Goal: Task Accomplishment & Management: Manage account settings

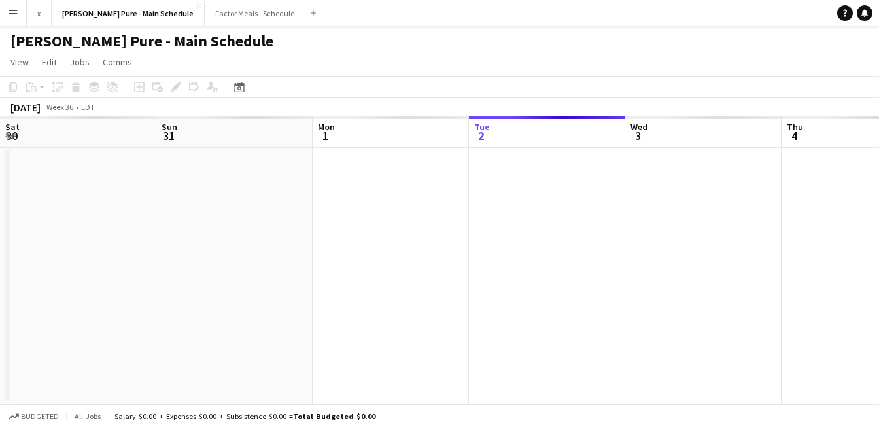
scroll to position [0, 312]
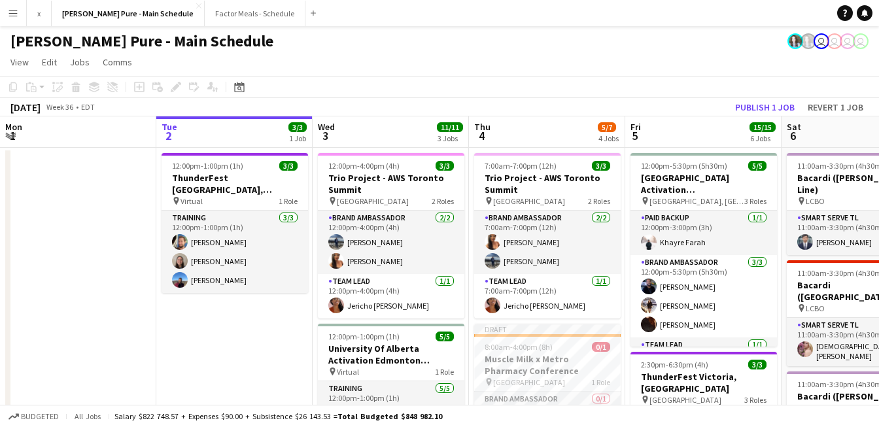
click at [12, 16] on app-icon "Menu" at bounding box center [13, 13] width 10 height 10
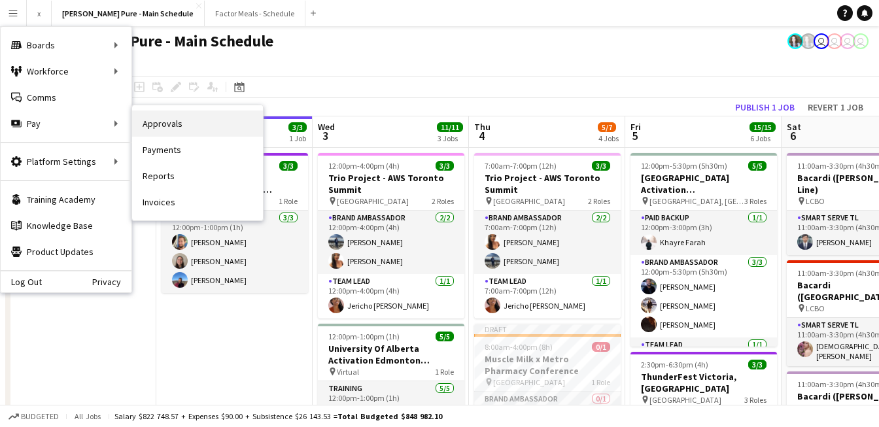
click at [172, 132] on link "Approvals" at bounding box center [197, 123] width 131 height 26
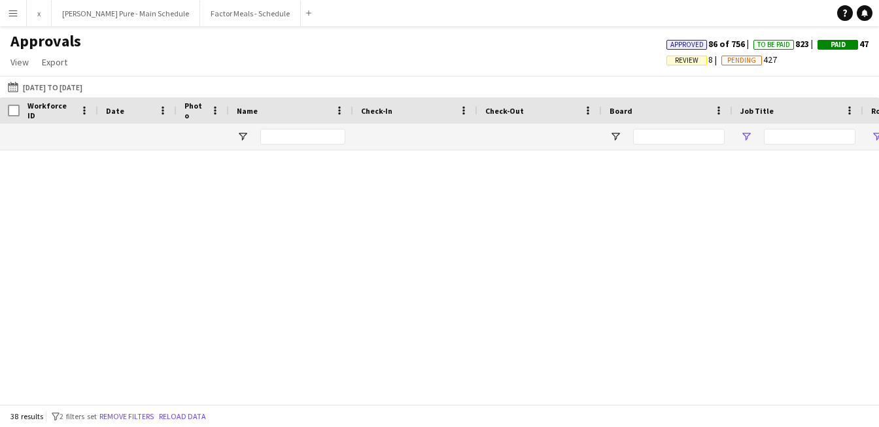
type input "**********"
type input "*****"
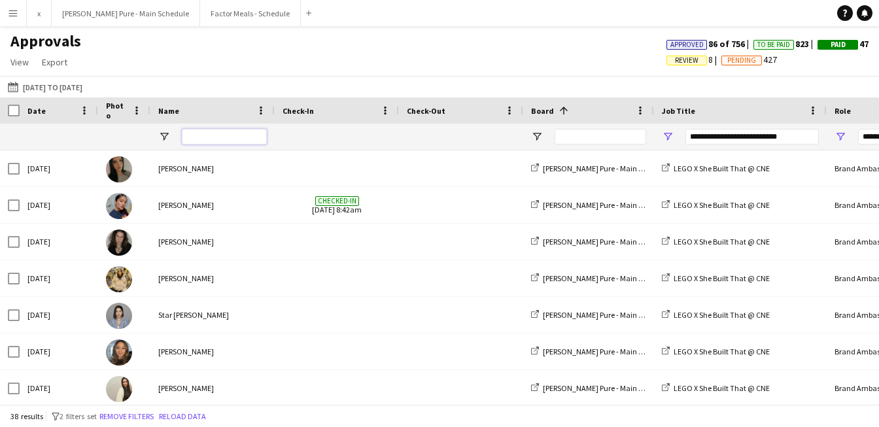
click at [233, 140] on input "Name Filter Input" at bounding box center [224, 137] width 85 height 16
click at [41, 86] on button "[DATE] to [DATE] [DATE] to [DATE]" at bounding box center [45, 87] width 80 height 16
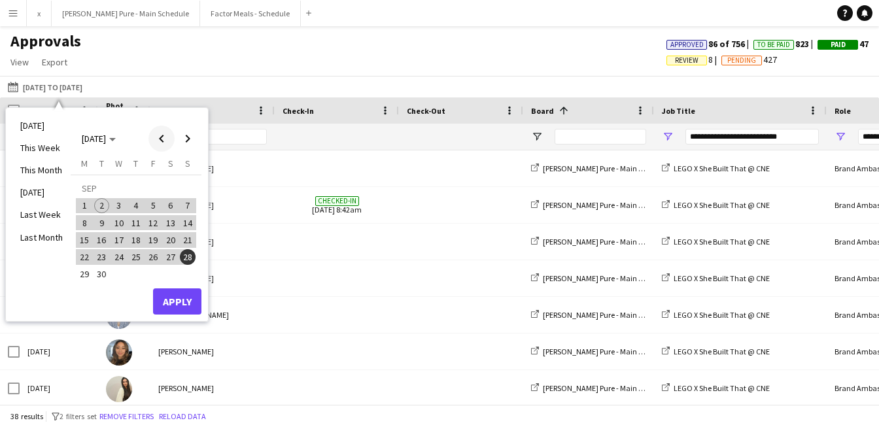
click at [166, 134] on span "Previous month" at bounding box center [161, 139] width 26 height 26
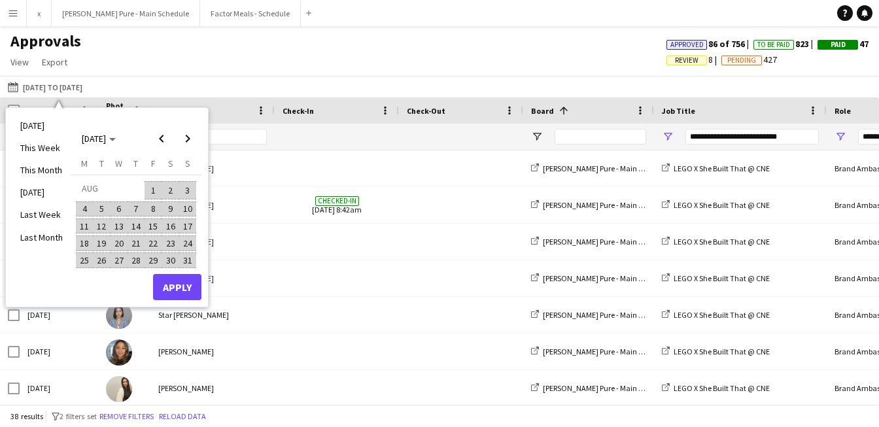
click at [152, 193] on span "1" at bounding box center [153, 190] width 16 height 18
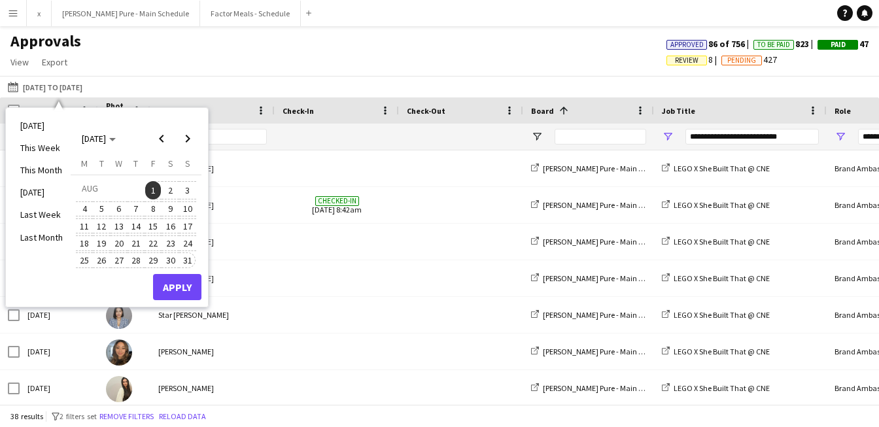
click at [184, 258] on span "31" at bounding box center [188, 260] width 16 height 16
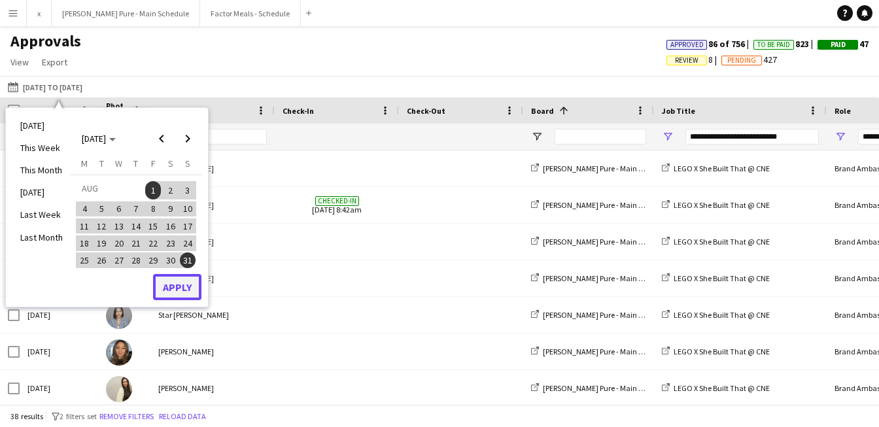
click at [178, 288] on button "Apply" at bounding box center [177, 287] width 48 height 26
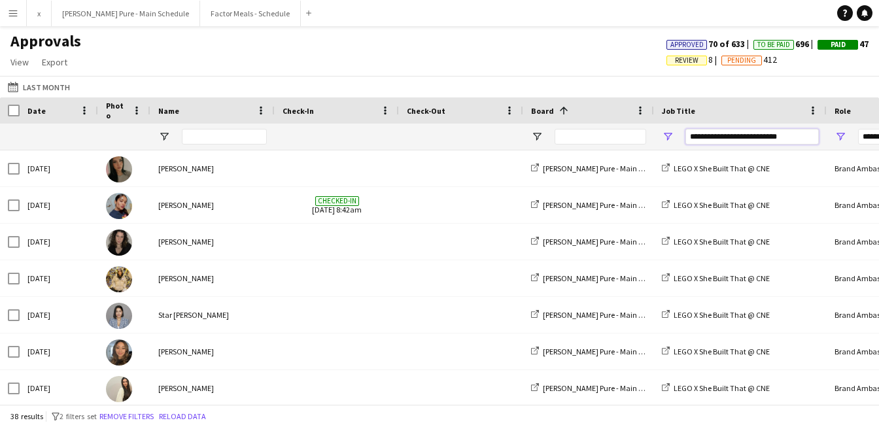
click at [713, 135] on input "**********" at bounding box center [751, 137] width 133 height 16
drag, startPoint x: 714, startPoint y: 137, endPoint x: 820, endPoint y: 137, distance: 105.9
click at [820, 137] on div "**********" at bounding box center [740, 137] width 173 height 26
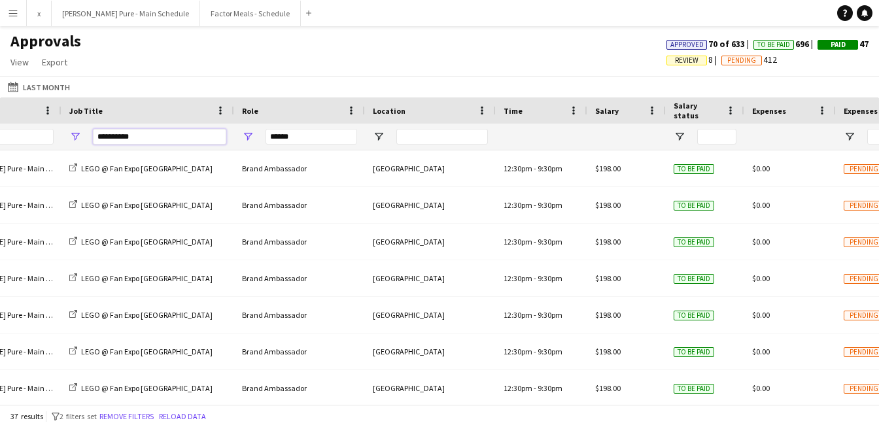
type input "**********"
click at [297, 137] on input "*****" at bounding box center [311, 137] width 92 height 16
click at [277, 137] on input "*****" at bounding box center [311, 137] width 92 height 16
type input "********"
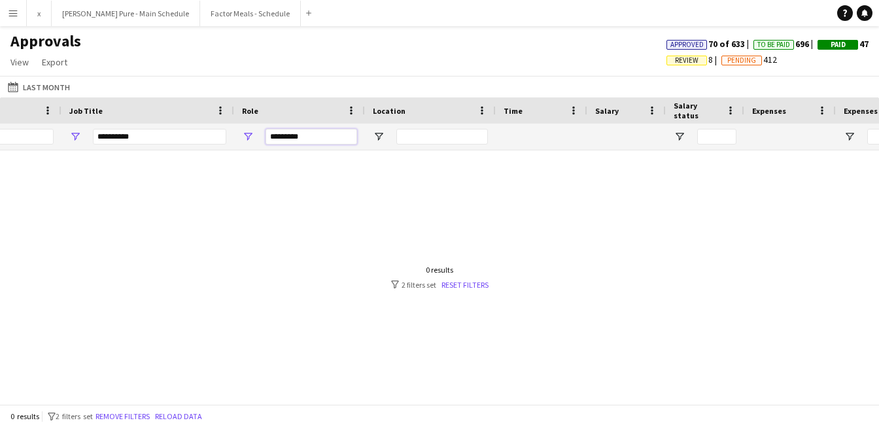
click at [277, 133] on input "********" at bounding box center [311, 137] width 92 height 16
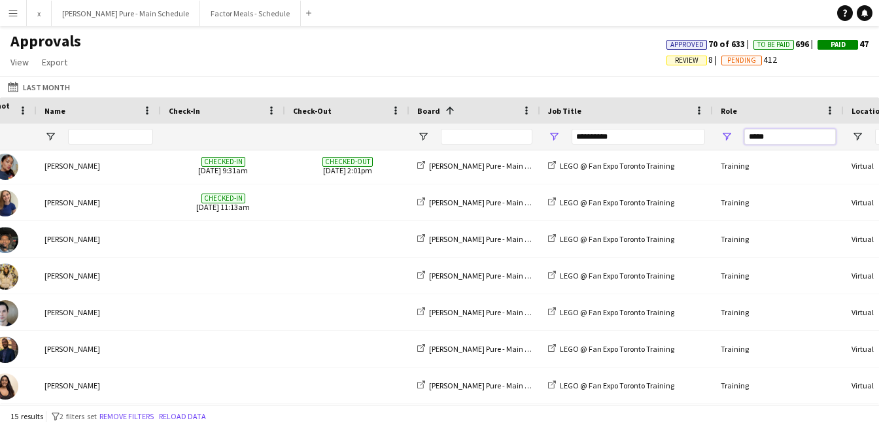
click at [752, 135] on input "*****" at bounding box center [790, 137] width 92 height 16
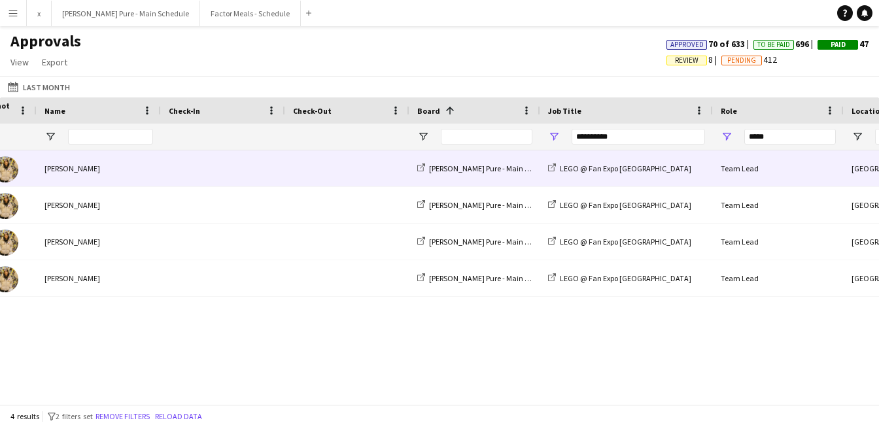
click at [12, 176] on img at bounding box center [5, 169] width 26 height 26
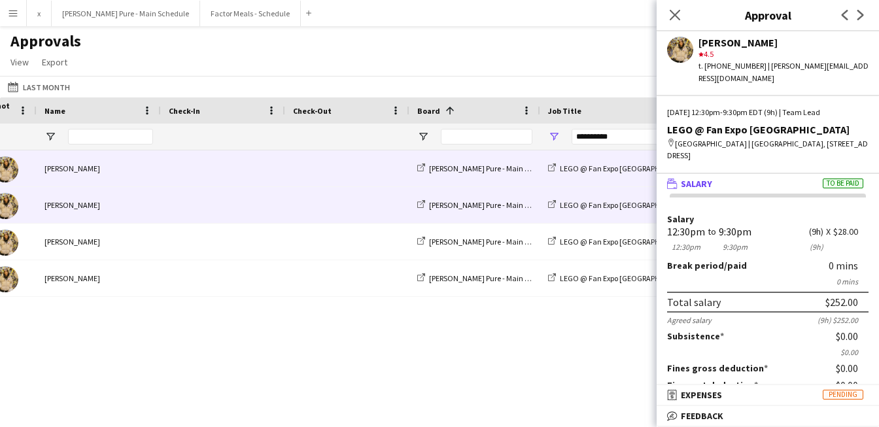
click at [8, 207] on img at bounding box center [5, 206] width 26 height 26
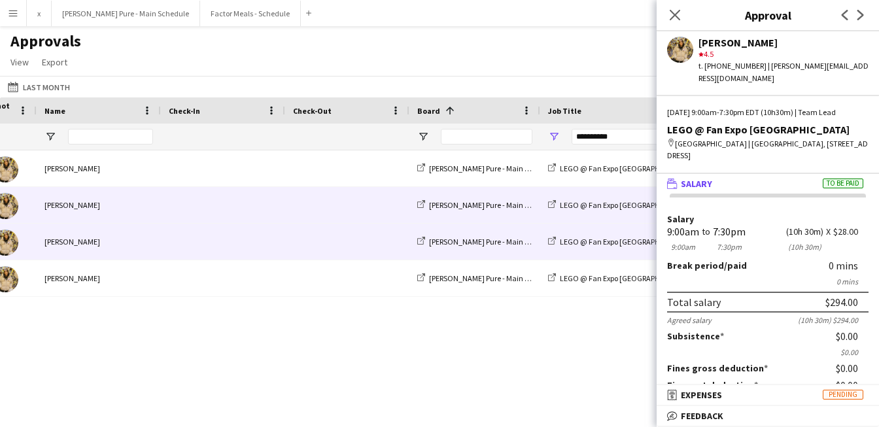
click at [3, 244] on img at bounding box center [5, 242] width 26 height 26
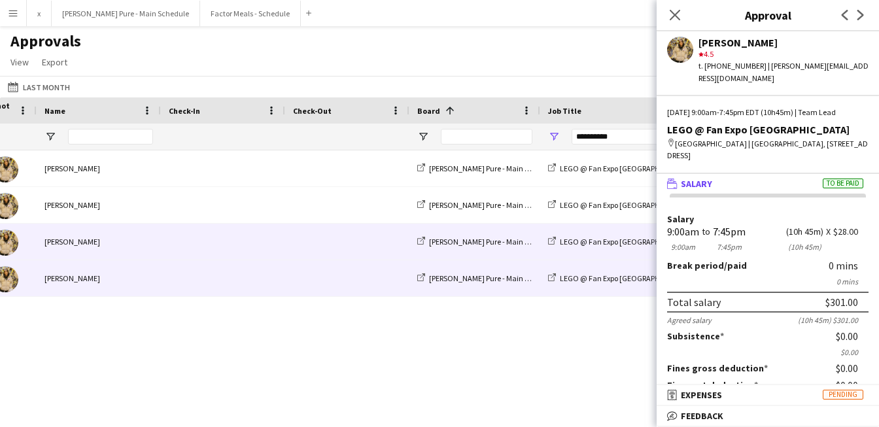
click at [7, 279] on img at bounding box center [5, 279] width 26 height 26
click at [10, 249] on img at bounding box center [5, 242] width 26 height 26
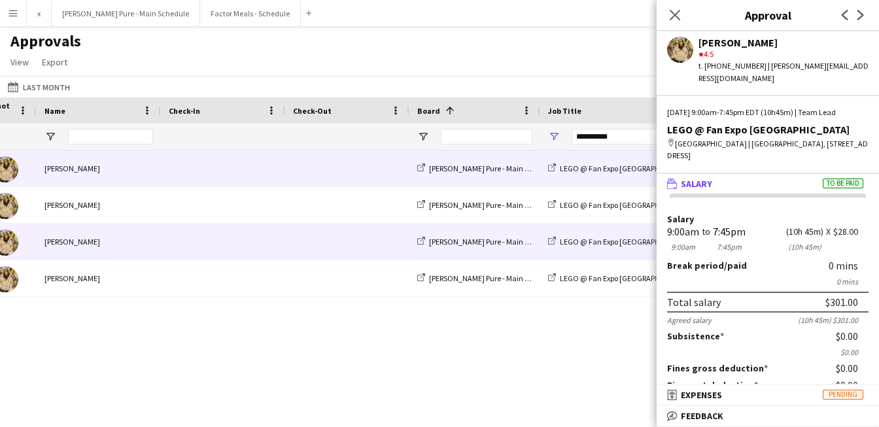
click at [10, 164] on img at bounding box center [5, 169] width 26 height 26
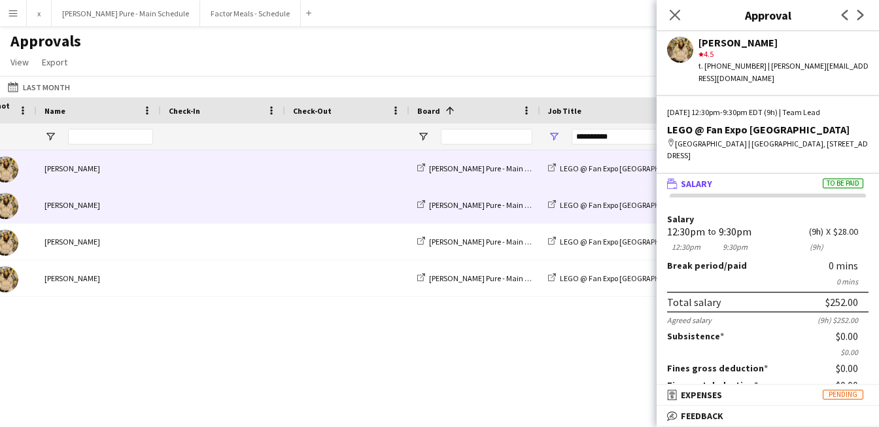
click at [9, 203] on img at bounding box center [5, 206] width 26 height 26
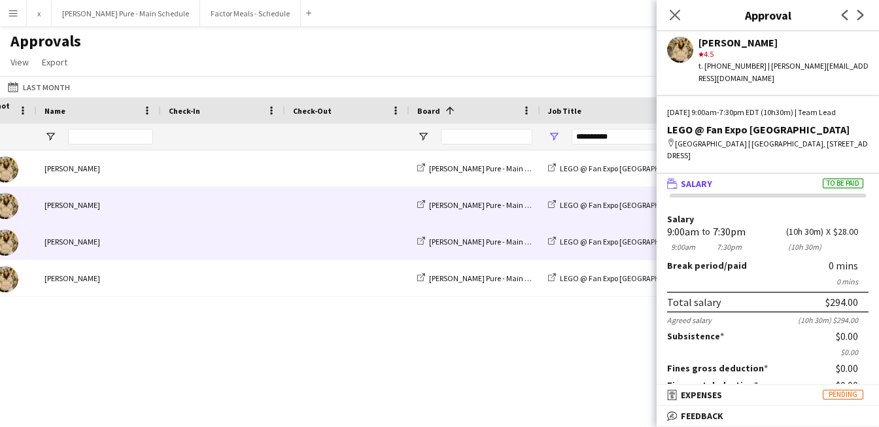
click at [8, 242] on img at bounding box center [5, 242] width 26 height 26
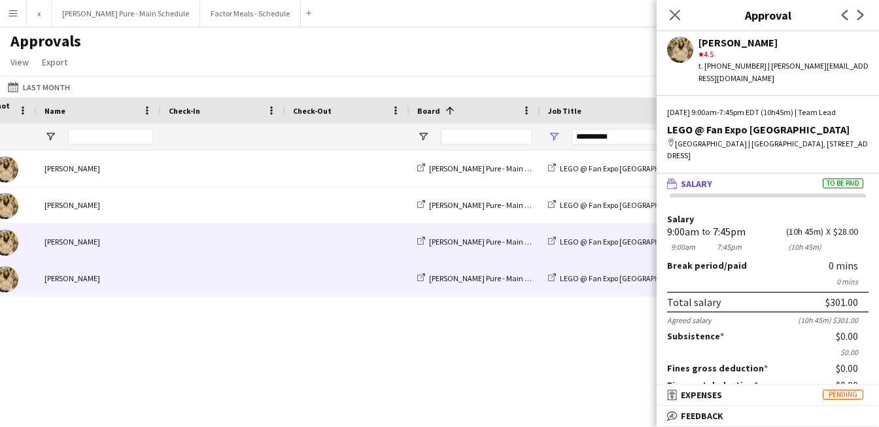
click at [5, 282] on img at bounding box center [5, 279] width 26 height 26
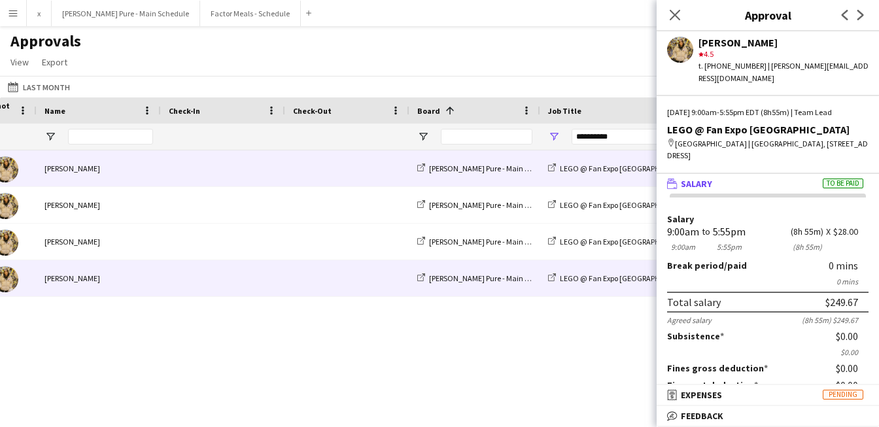
click at [8, 169] on img at bounding box center [5, 169] width 26 height 26
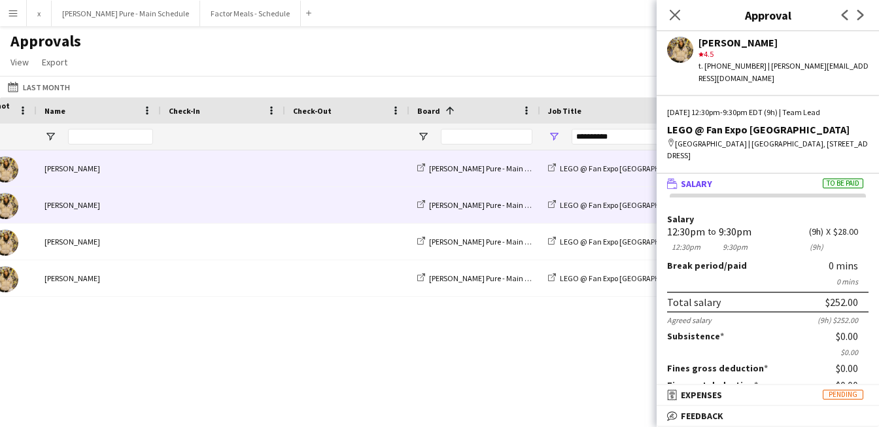
click at [14, 207] on img at bounding box center [5, 206] width 26 height 26
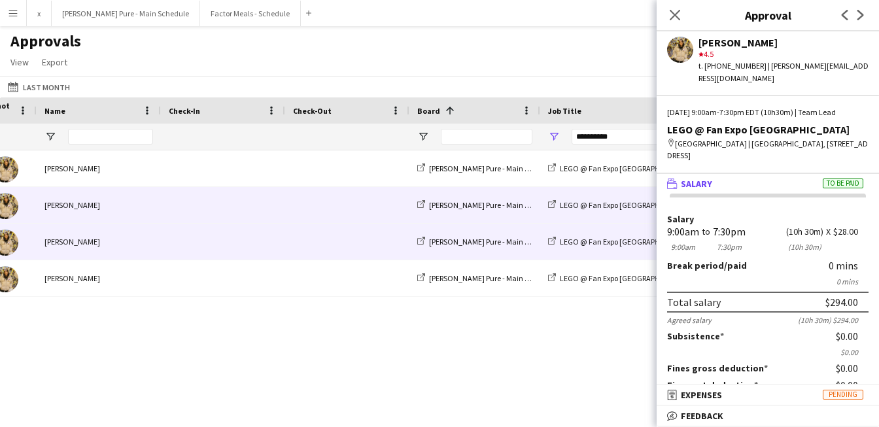
click at [10, 249] on img at bounding box center [5, 242] width 26 height 26
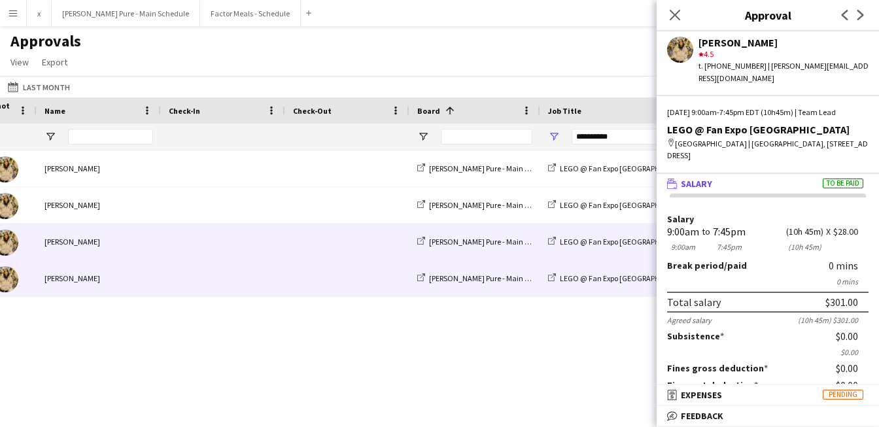
click at [21, 276] on div at bounding box center [10, 278] width 52 height 36
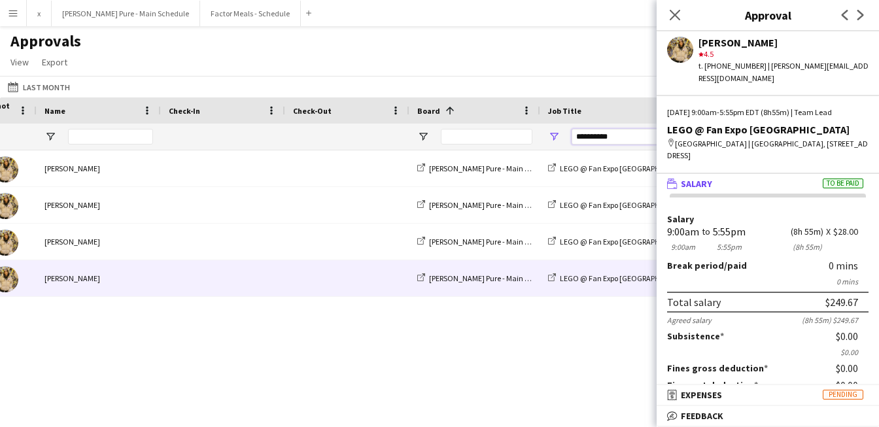
click at [628, 129] on input "**********" at bounding box center [637, 137] width 133 height 16
click at [675, 16] on icon at bounding box center [674, 14] width 12 height 12
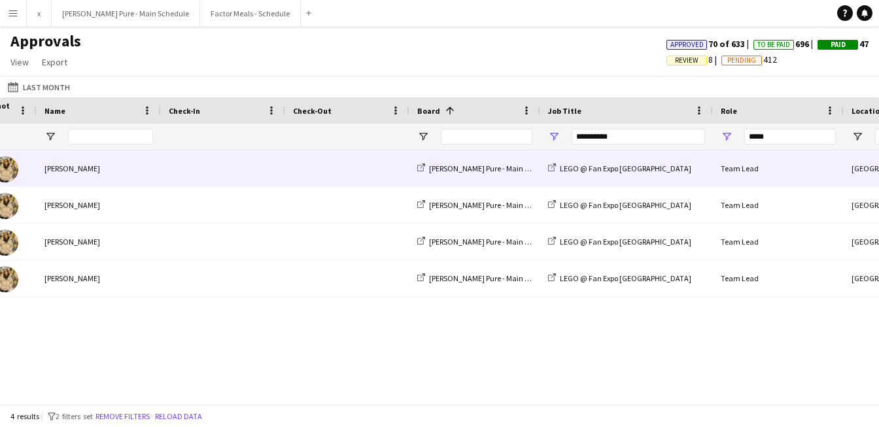
click at [15, 167] on img at bounding box center [5, 169] width 26 height 26
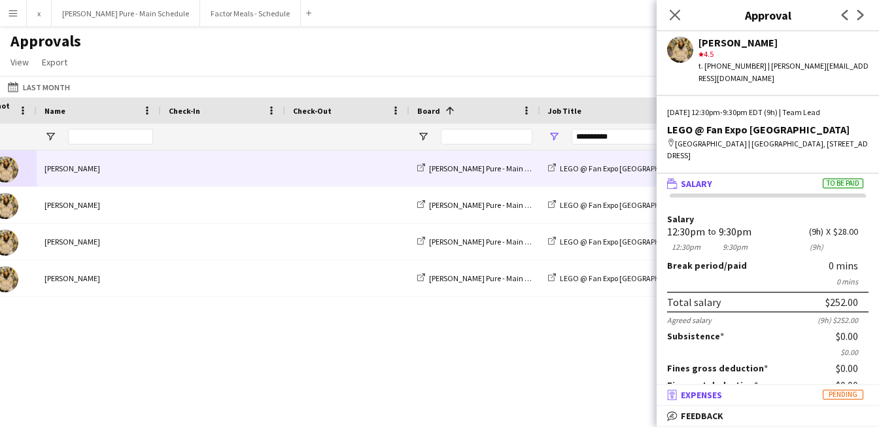
click at [743, 389] on mat-panel-title "receipt Expenses Pending" at bounding box center [764, 395] width 217 height 12
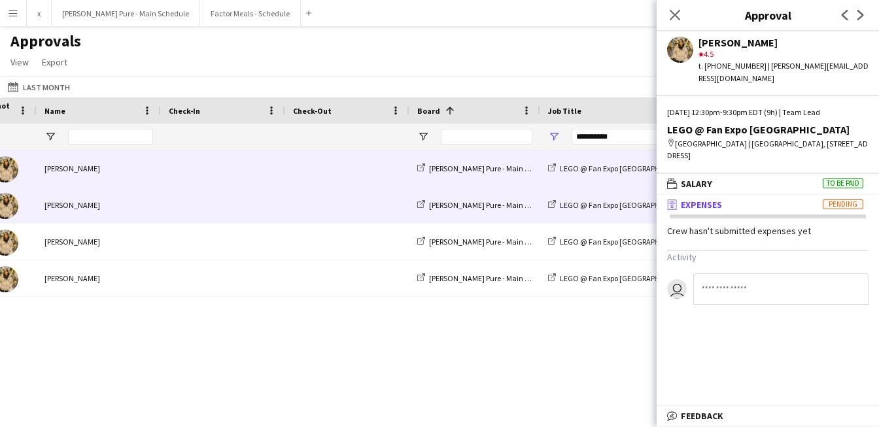
click at [9, 204] on img at bounding box center [5, 206] width 26 height 26
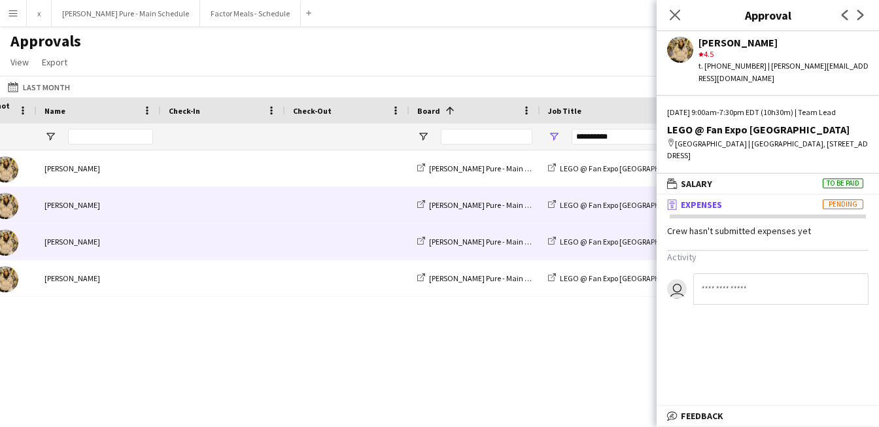
click at [13, 252] on img at bounding box center [5, 242] width 26 height 26
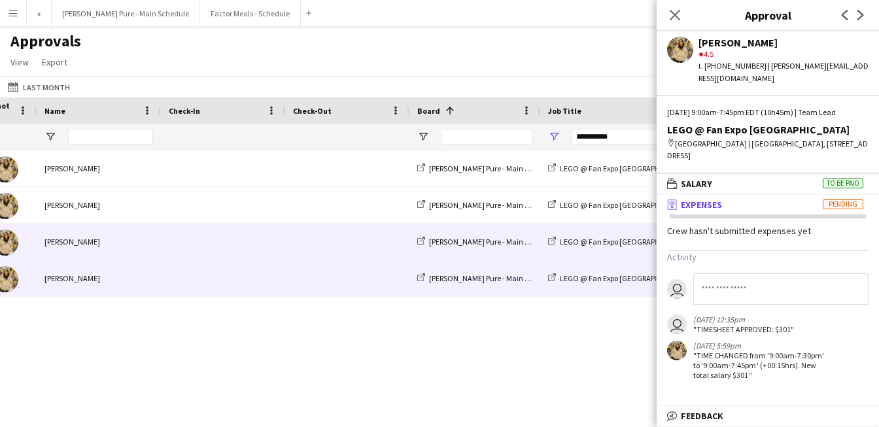
click at [12, 271] on img at bounding box center [5, 279] width 26 height 26
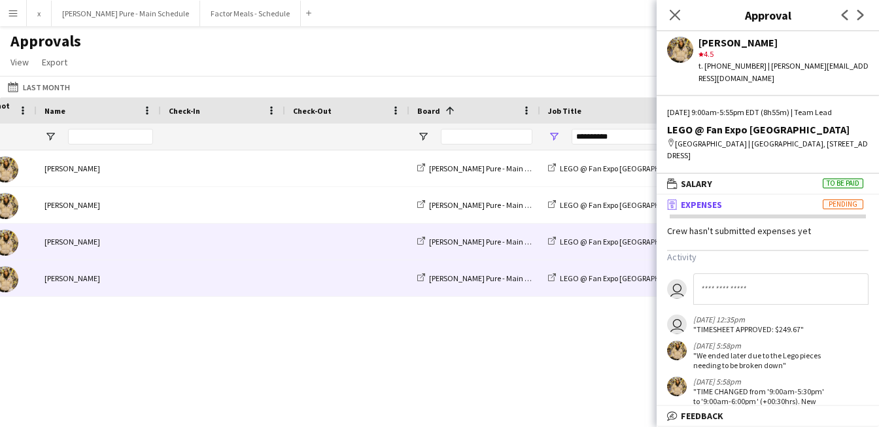
click at [29, 248] on div at bounding box center [10, 242] width 52 height 36
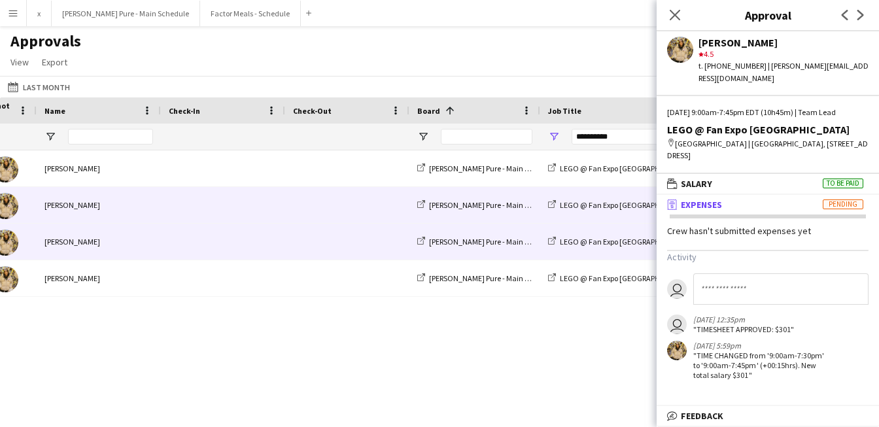
click at [41, 222] on div "[PERSON_NAME]" at bounding box center [99, 205] width 124 height 36
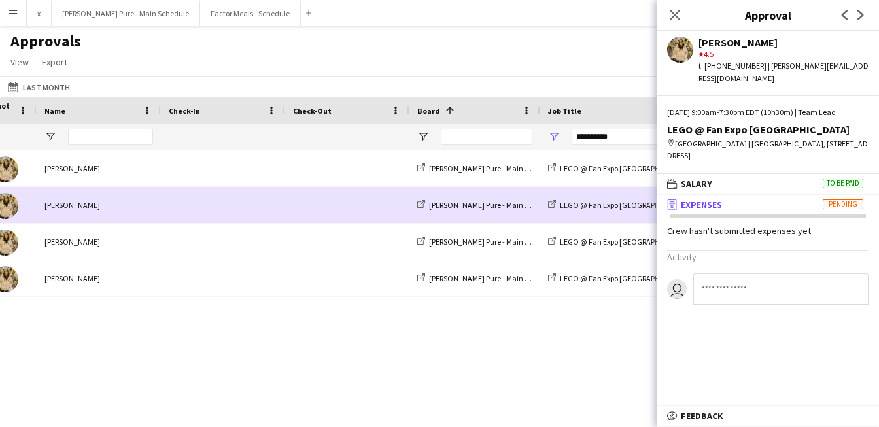
click at [41, 196] on div "[PERSON_NAME]" at bounding box center [99, 205] width 124 height 36
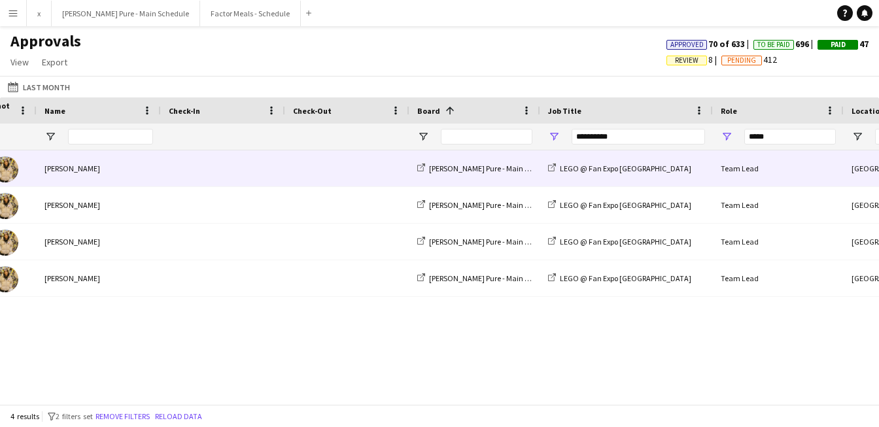
drag, startPoint x: 46, startPoint y: 180, endPoint x: 84, endPoint y: 180, distance: 37.9
click at [46, 180] on div "[PERSON_NAME]" at bounding box center [99, 168] width 124 height 36
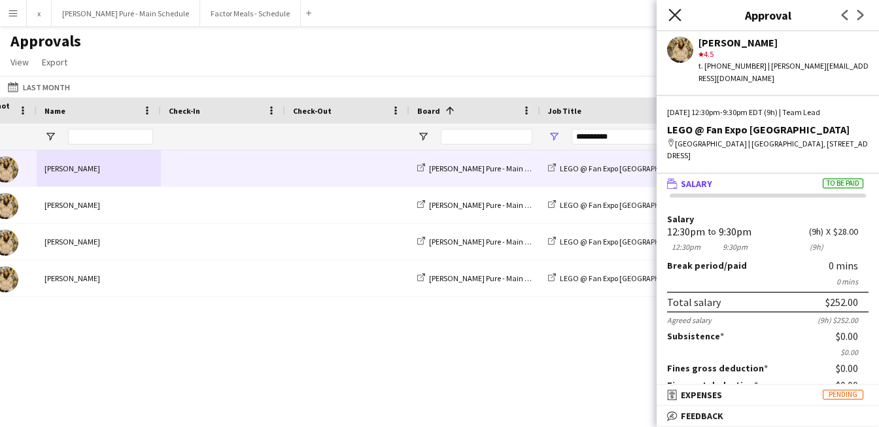
click at [673, 12] on icon "Close pop-in" at bounding box center [674, 14] width 12 height 12
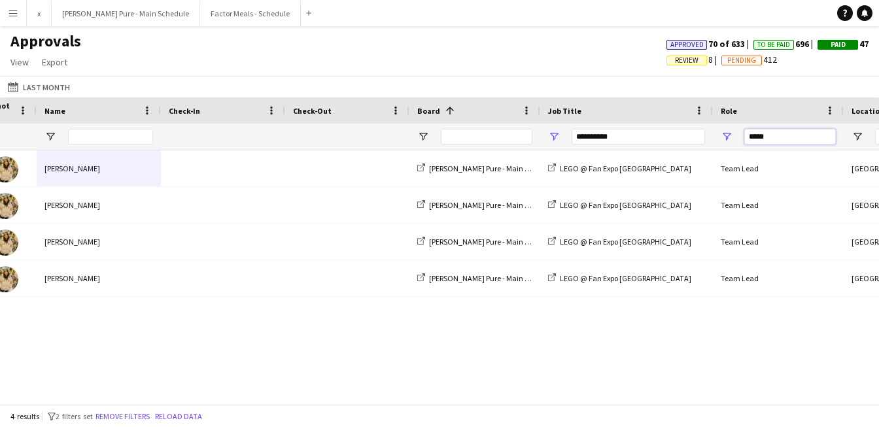
click at [756, 138] on input "****" at bounding box center [790, 137] width 92 height 16
drag, startPoint x: 756, startPoint y: 138, endPoint x: 756, endPoint y: 107, distance: 30.7
click at [756, 135] on input "****" at bounding box center [790, 137] width 92 height 16
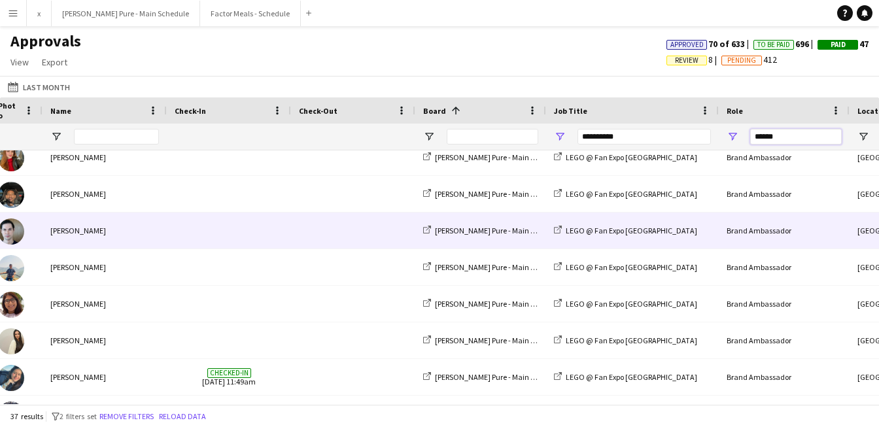
scroll to position [0, 8]
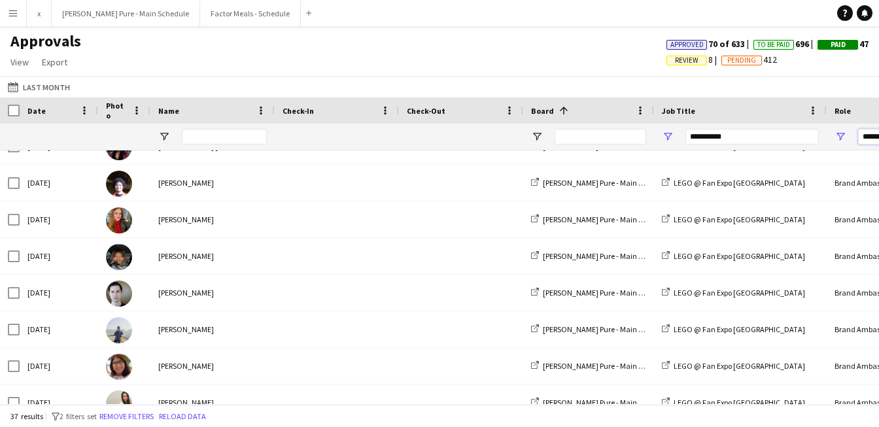
type input "*****"
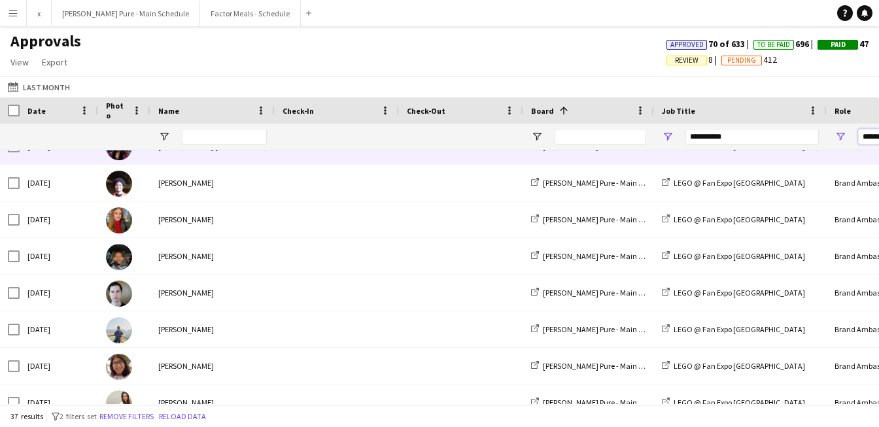
scroll to position [0, 0]
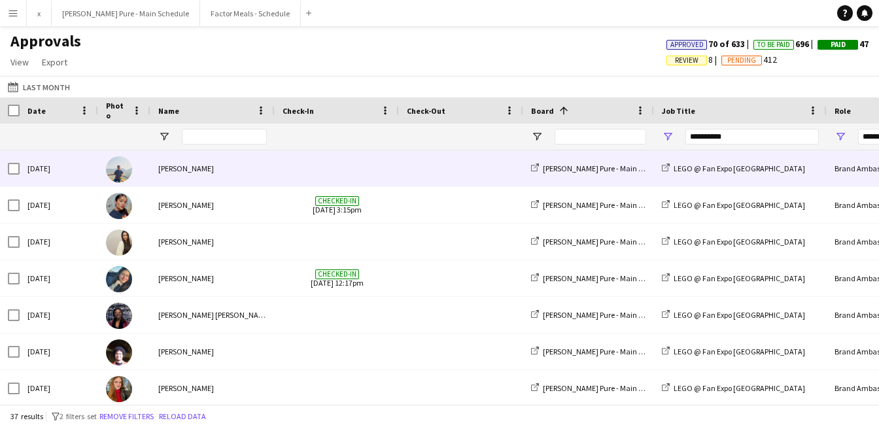
click at [125, 169] on img at bounding box center [119, 169] width 26 height 26
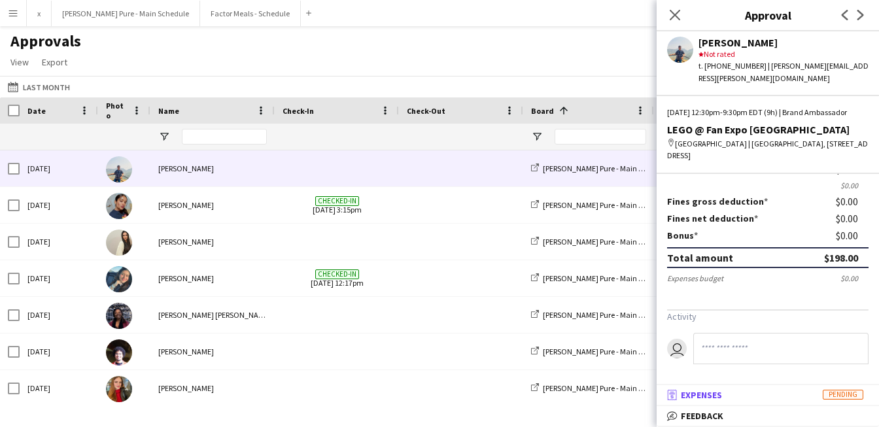
click at [699, 399] on span "Expenses" at bounding box center [701, 395] width 41 height 12
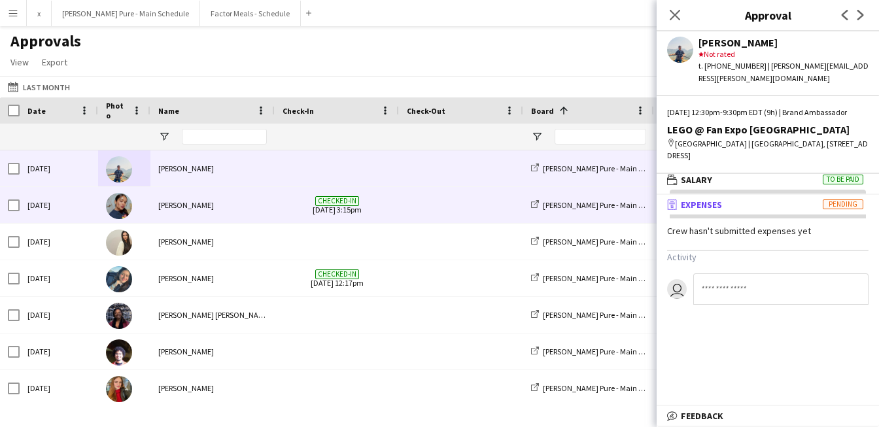
click at [112, 202] on img at bounding box center [119, 206] width 26 height 26
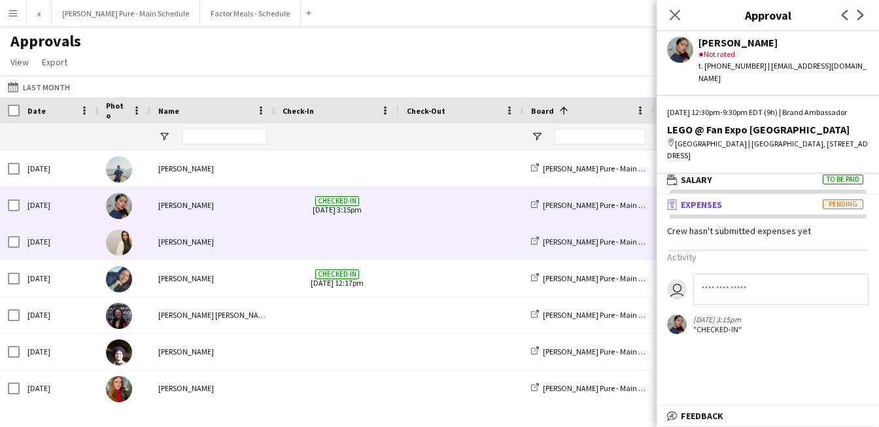
click at [122, 239] on img at bounding box center [119, 242] width 26 height 26
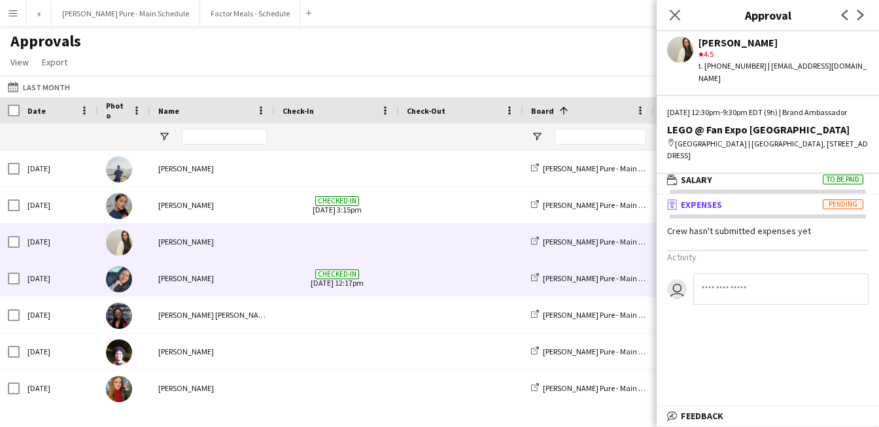
click at [114, 277] on img at bounding box center [119, 279] width 26 height 26
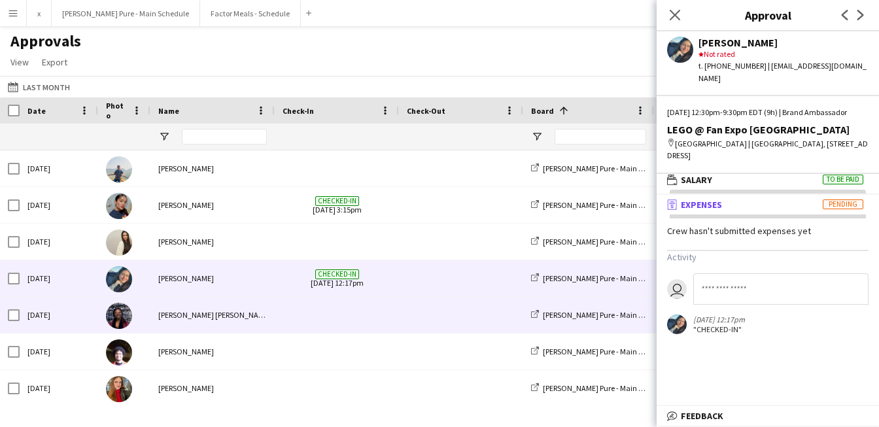
click at [118, 310] on img at bounding box center [119, 316] width 26 height 26
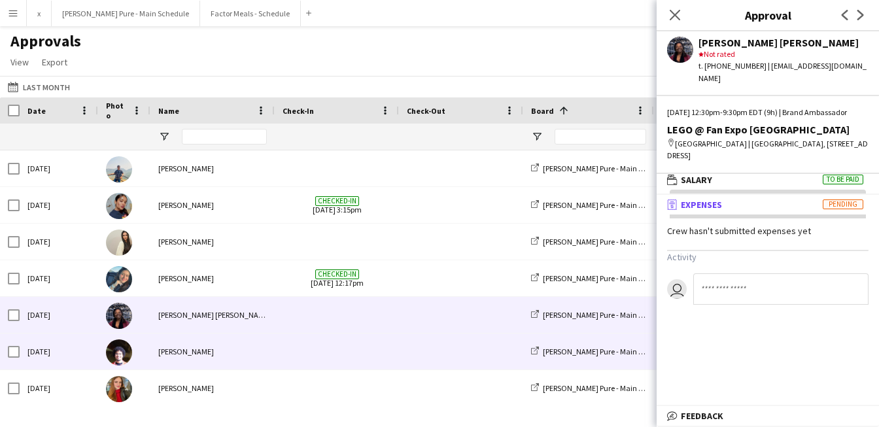
click at [117, 355] on img at bounding box center [119, 352] width 26 height 26
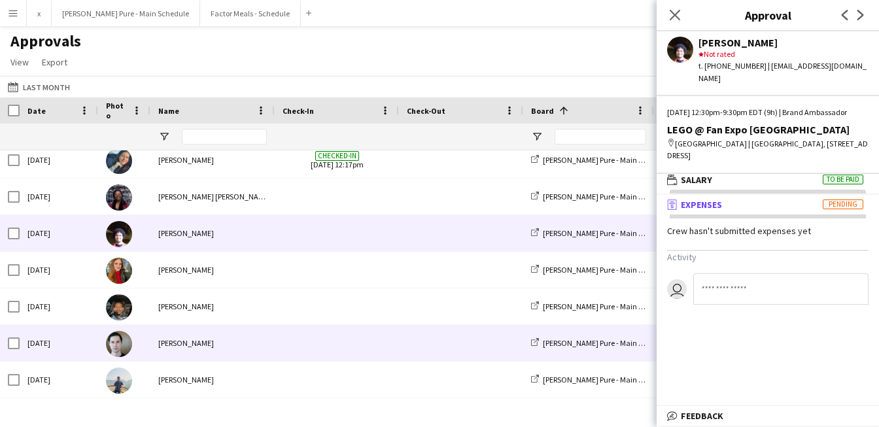
scroll to position [124, 0]
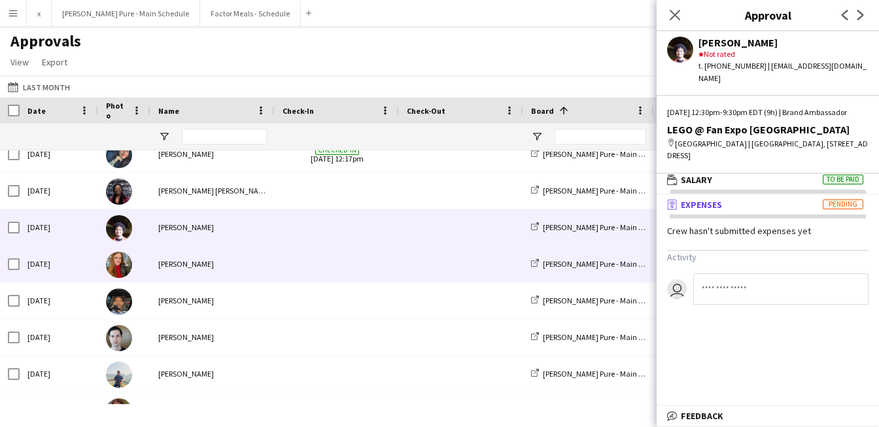
click at [125, 262] on img at bounding box center [119, 265] width 26 height 26
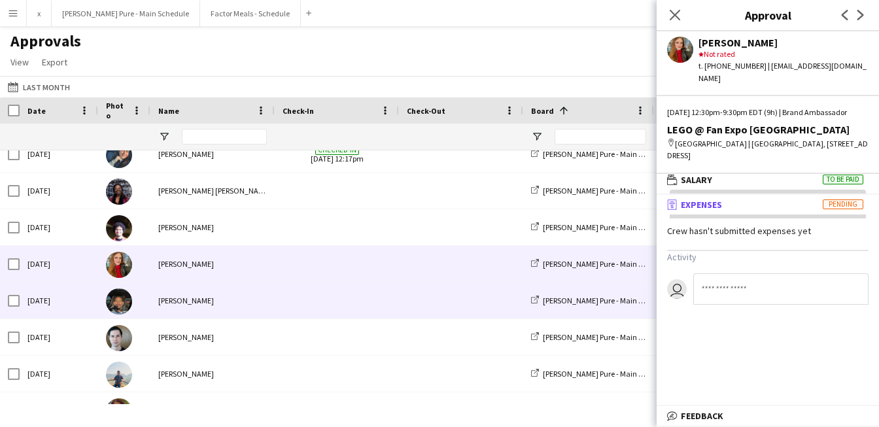
click at [124, 305] on img at bounding box center [119, 301] width 26 height 26
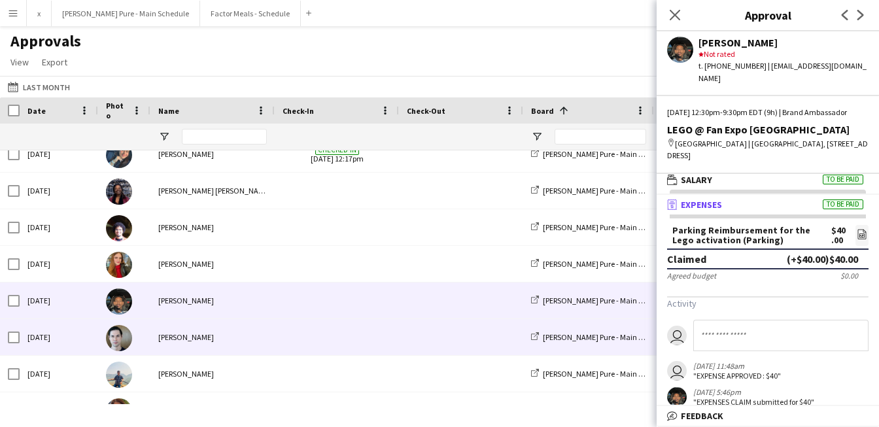
click at [118, 346] on img at bounding box center [119, 338] width 26 height 26
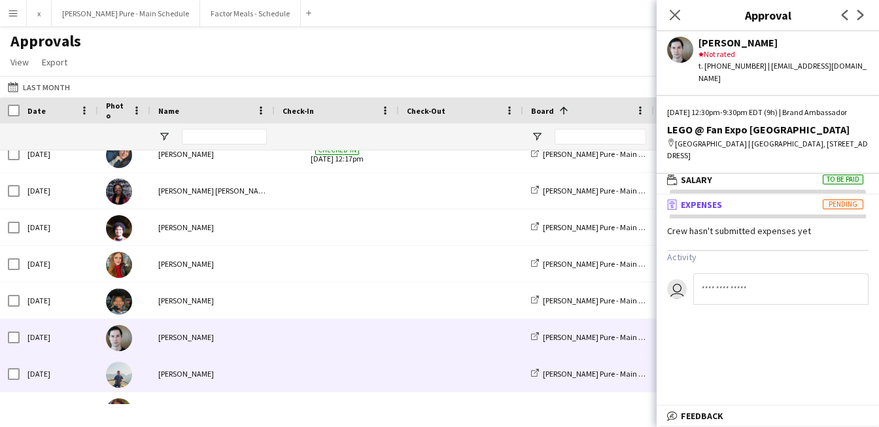
click at [121, 382] on img at bounding box center [119, 375] width 26 height 26
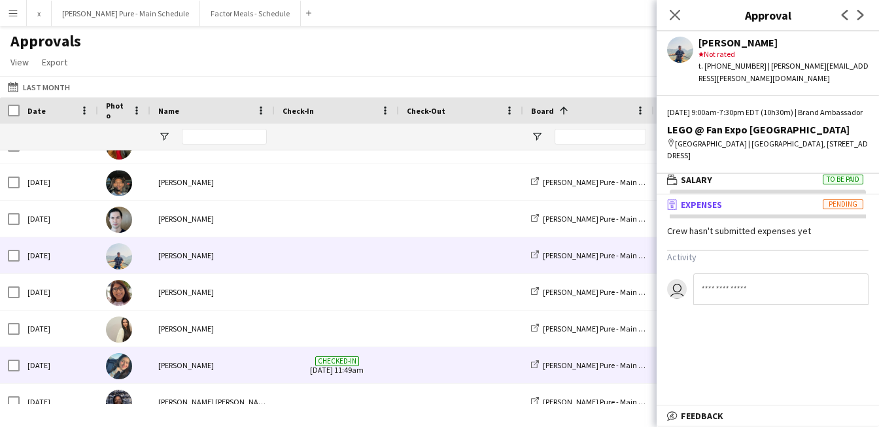
scroll to position [262, 0]
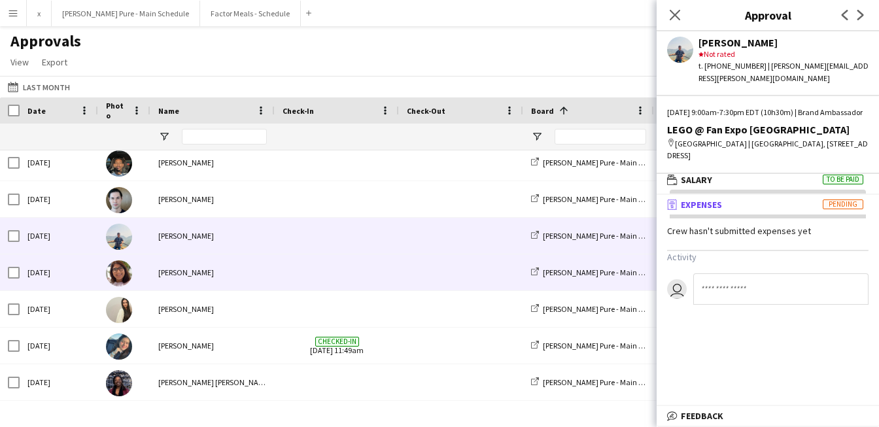
click at [122, 283] on img at bounding box center [119, 273] width 26 height 26
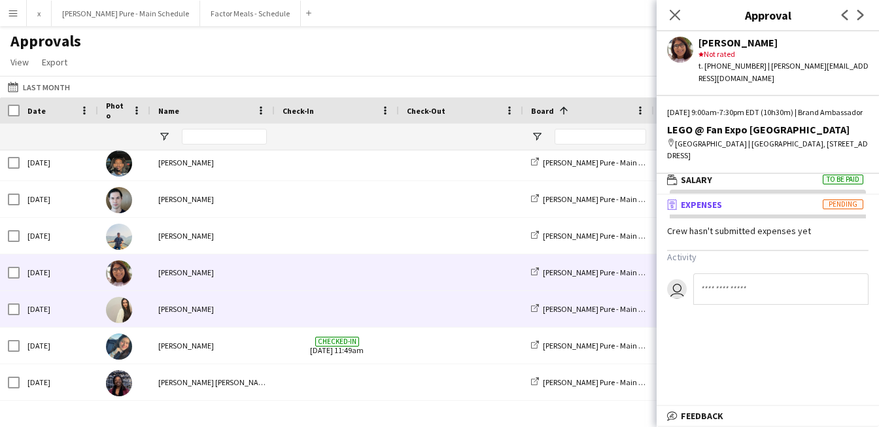
click at [120, 301] on img at bounding box center [119, 310] width 26 height 26
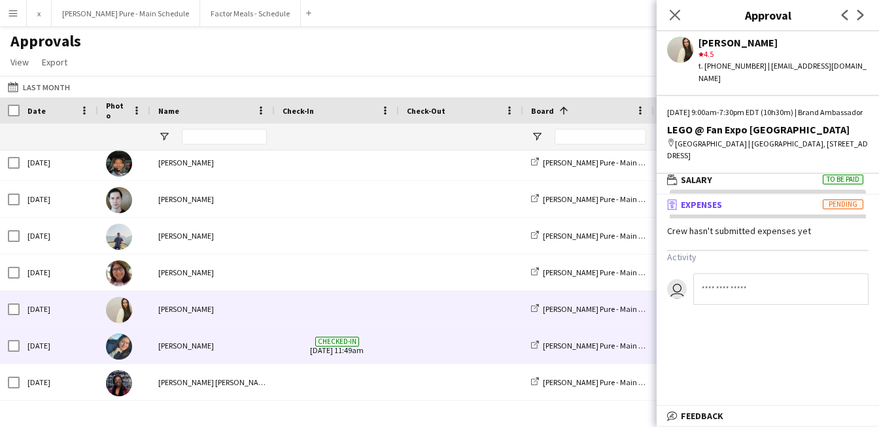
click at [119, 341] on img at bounding box center [119, 346] width 26 height 26
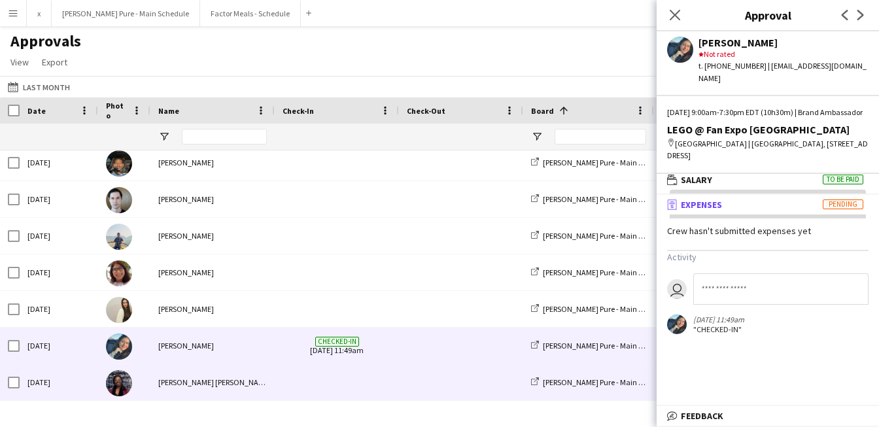
click at [117, 376] on img at bounding box center [119, 383] width 26 height 26
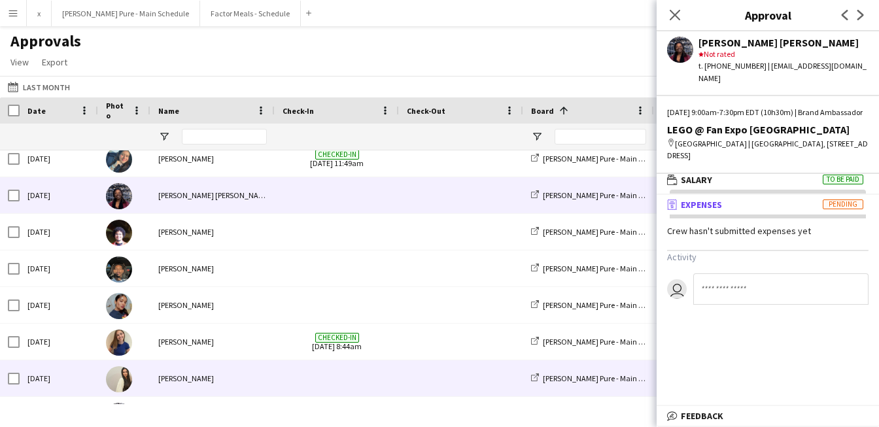
scroll to position [474, 0]
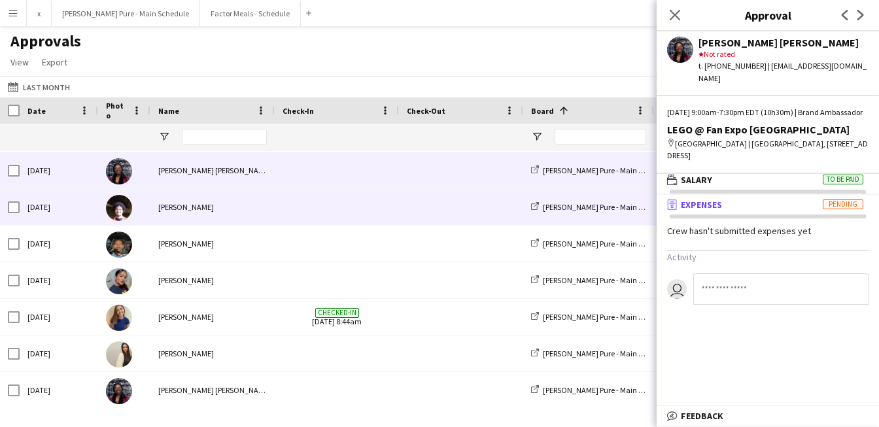
click at [119, 210] on img at bounding box center [119, 208] width 26 height 26
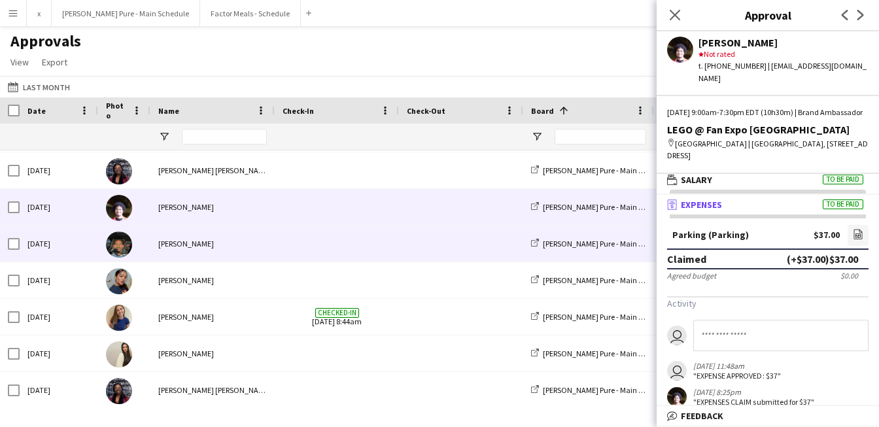
click at [118, 242] on img at bounding box center [119, 244] width 26 height 26
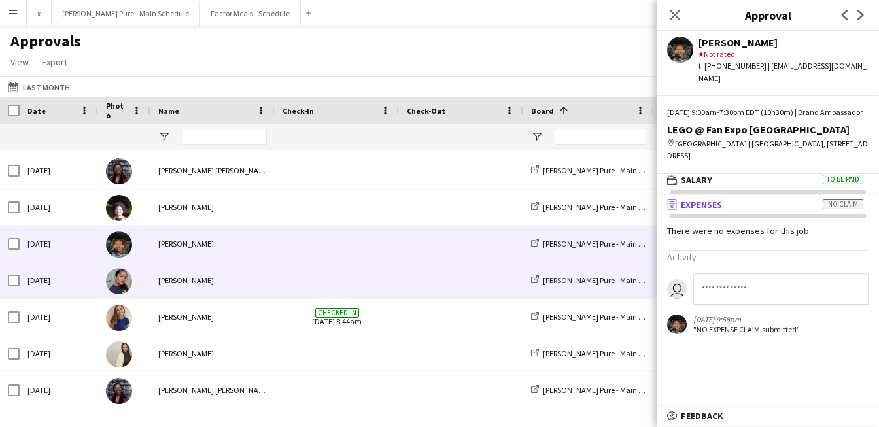
click at [125, 277] on img at bounding box center [119, 281] width 26 height 26
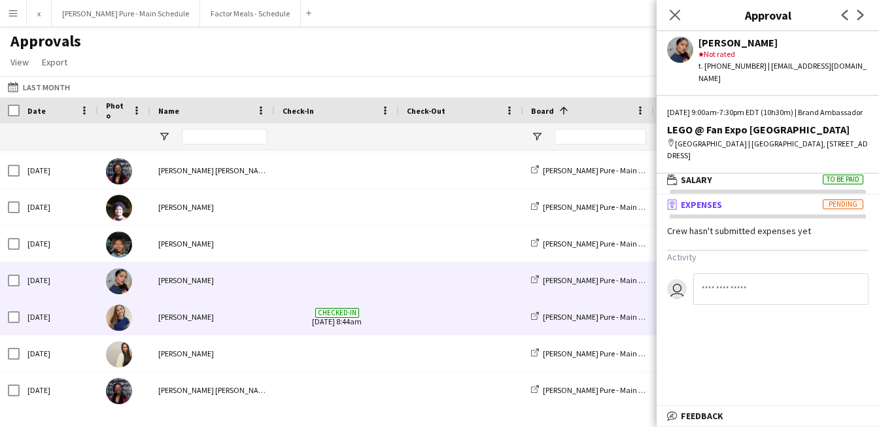
click at [122, 318] on img at bounding box center [119, 318] width 26 height 26
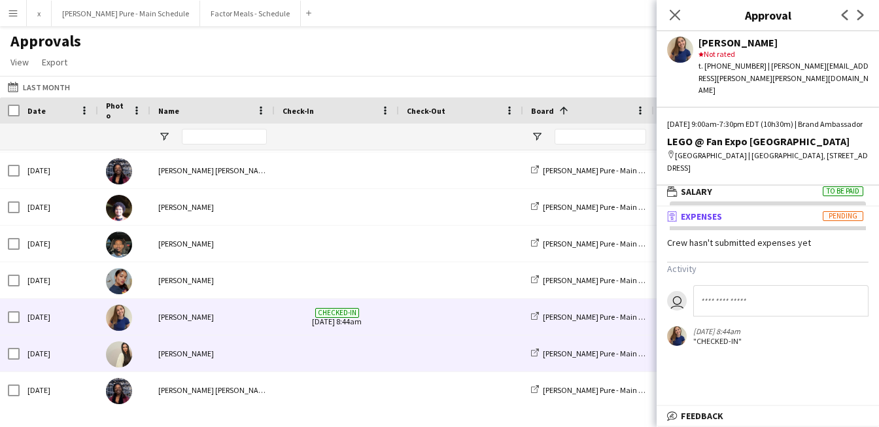
click at [117, 367] on div at bounding box center [124, 353] width 52 height 36
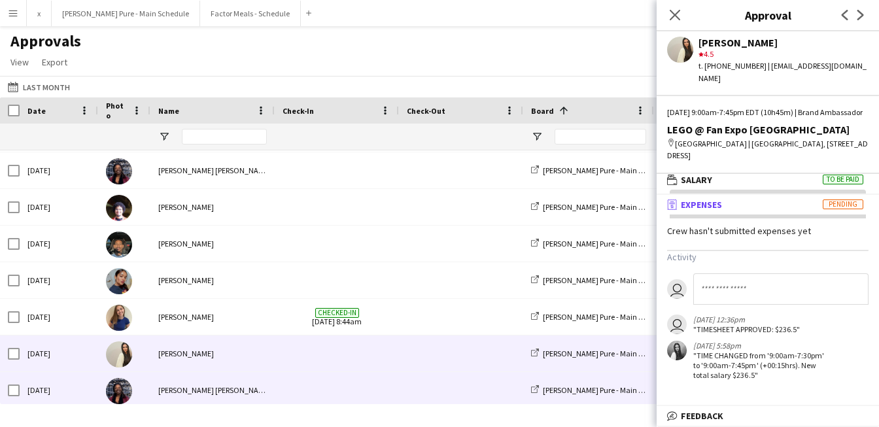
click at [117, 388] on img at bounding box center [119, 391] width 26 height 26
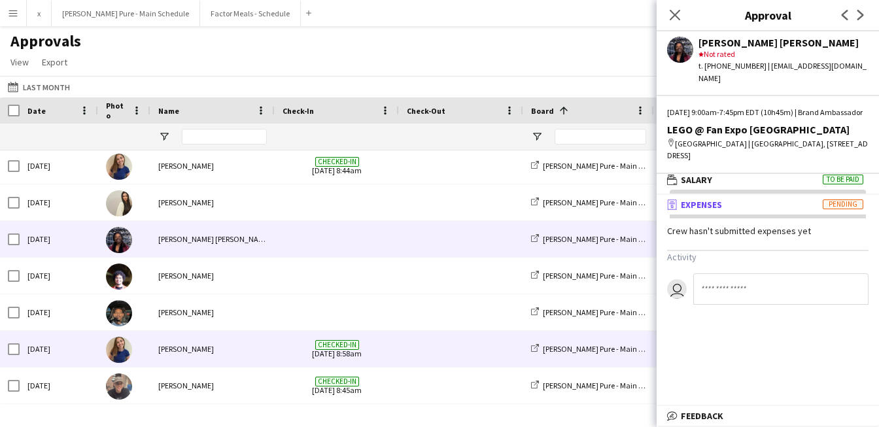
scroll to position [635, 0]
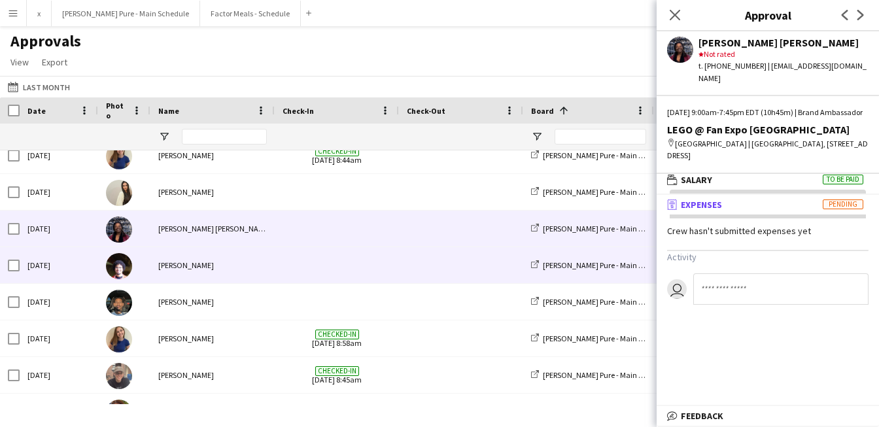
click at [116, 275] on img at bounding box center [119, 266] width 26 height 26
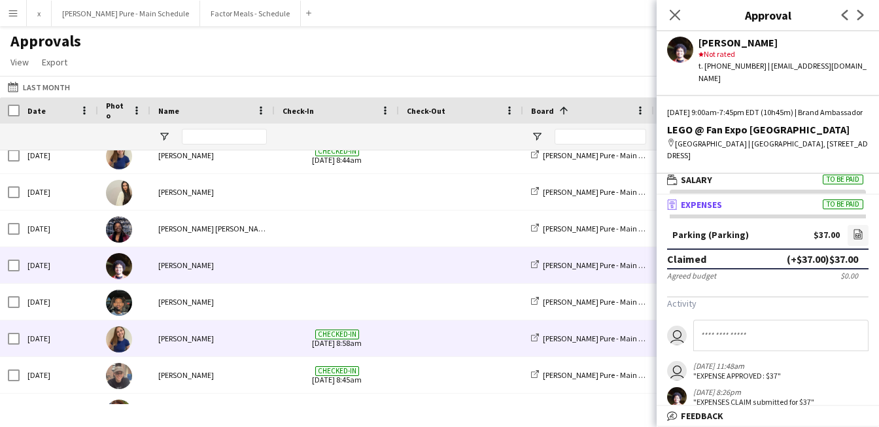
click at [117, 314] on img at bounding box center [119, 303] width 26 height 26
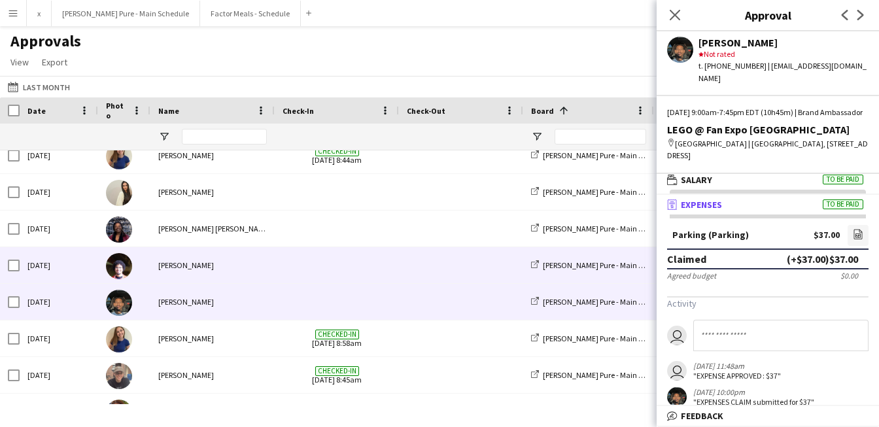
click at [120, 271] on img at bounding box center [119, 266] width 26 height 26
click at [118, 296] on img at bounding box center [119, 303] width 26 height 26
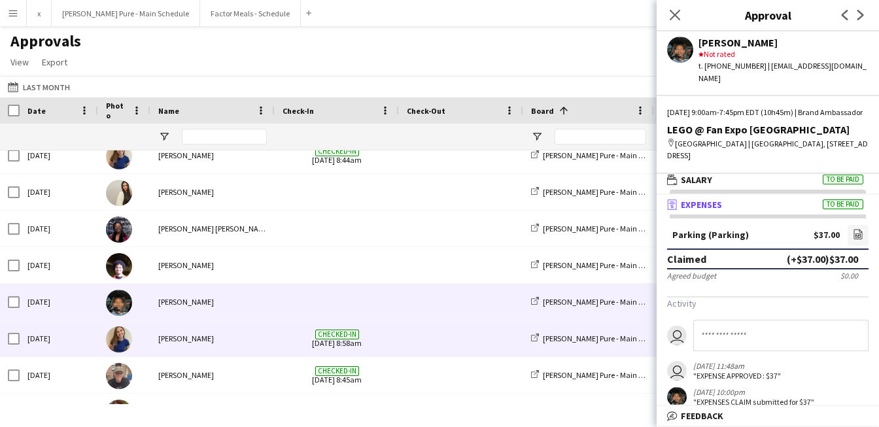
click at [120, 338] on img at bounding box center [119, 339] width 26 height 26
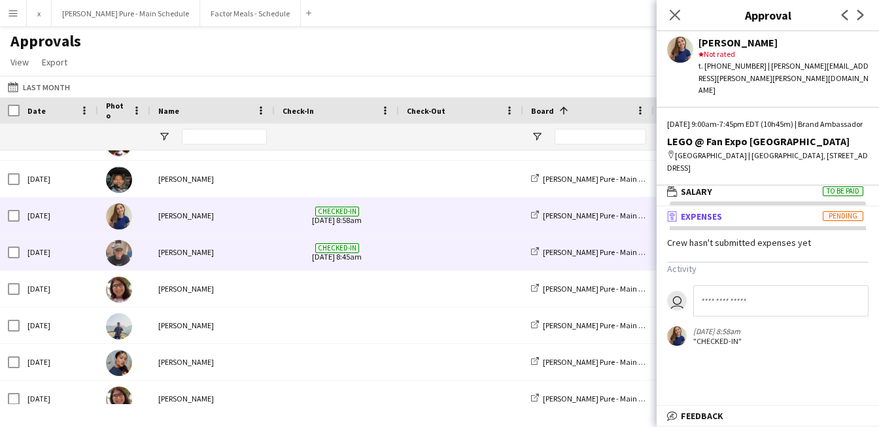
click at [125, 256] on img at bounding box center [119, 253] width 26 height 26
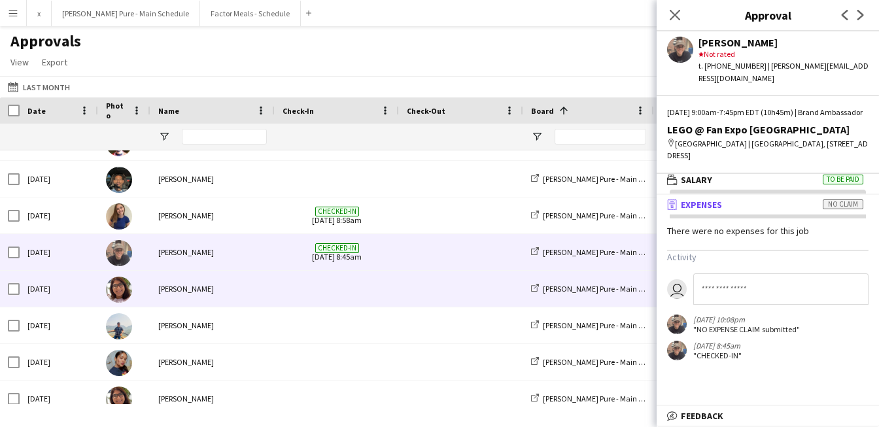
click at [125, 291] on img at bounding box center [119, 290] width 26 height 26
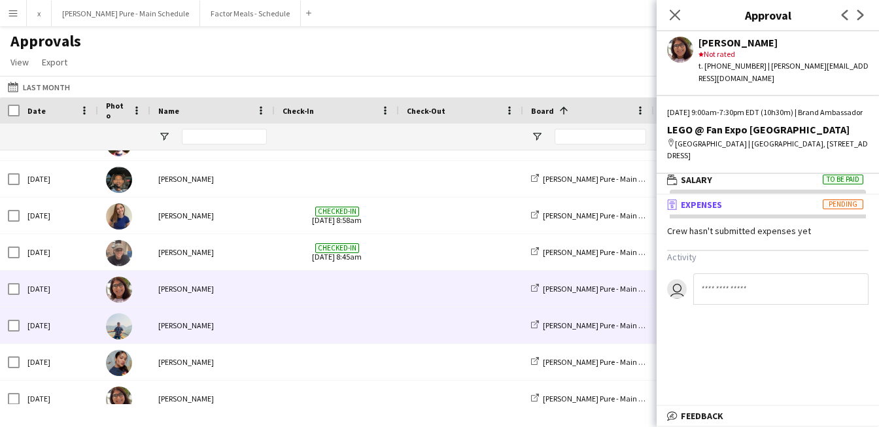
click at [124, 329] on img at bounding box center [119, 326] width 26 height 26
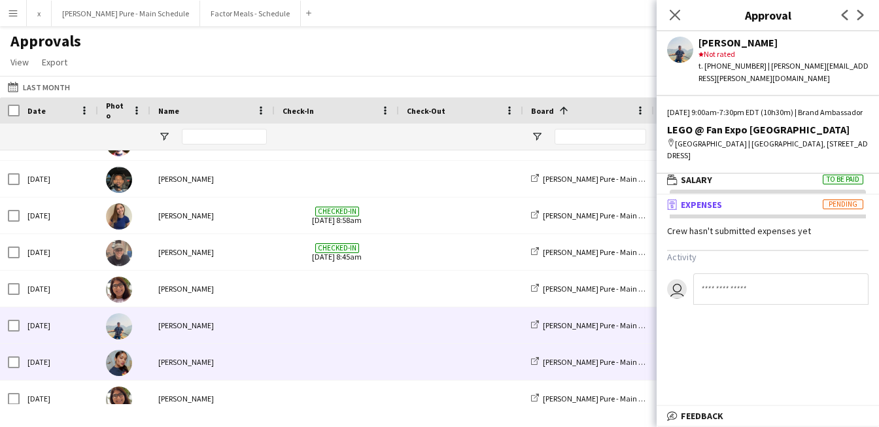
click at [122, 358] on img at bounding box center [119, 363] width 26 height 26
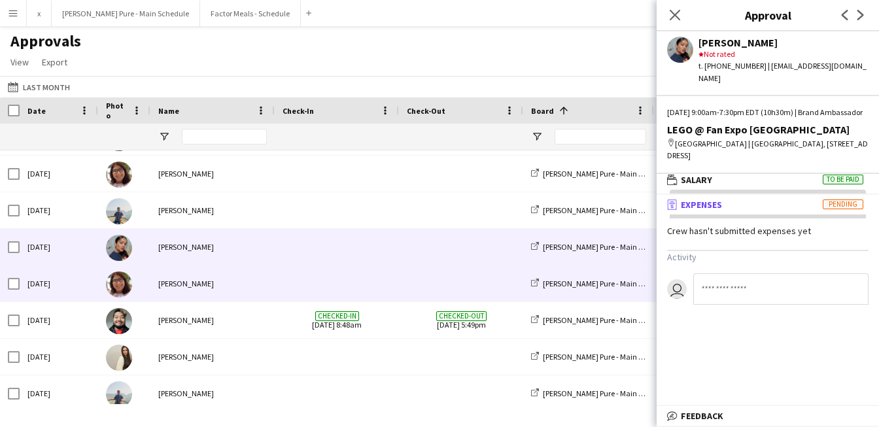
click at [124, 282] on img at bounding box center [119, 284] width 26 height 26
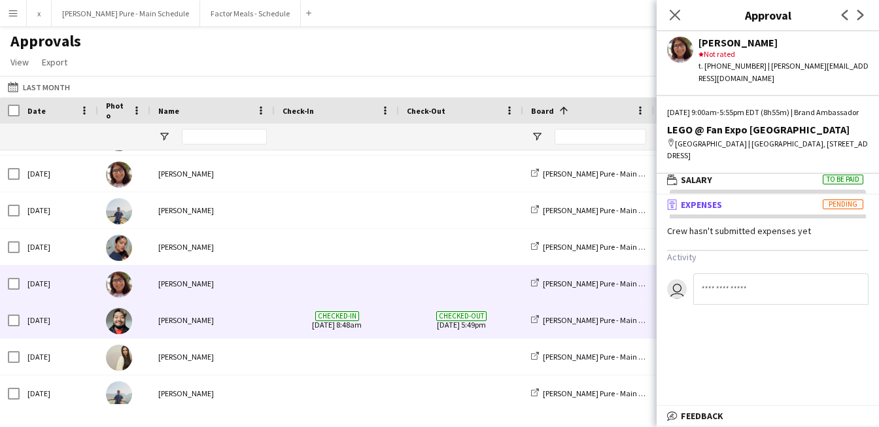
click at [122, 326] on img at bounding box center [119, 321] width 26 height 26
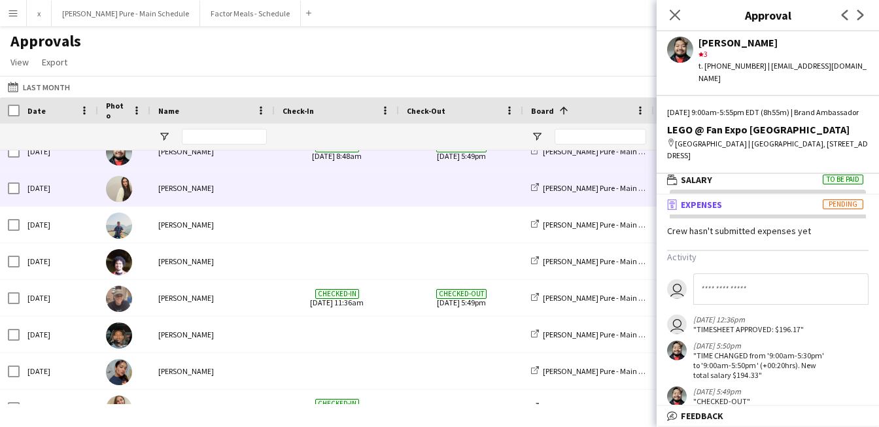
click at [122, 199] on img at bounding box center [119, 189] width 26 height 26
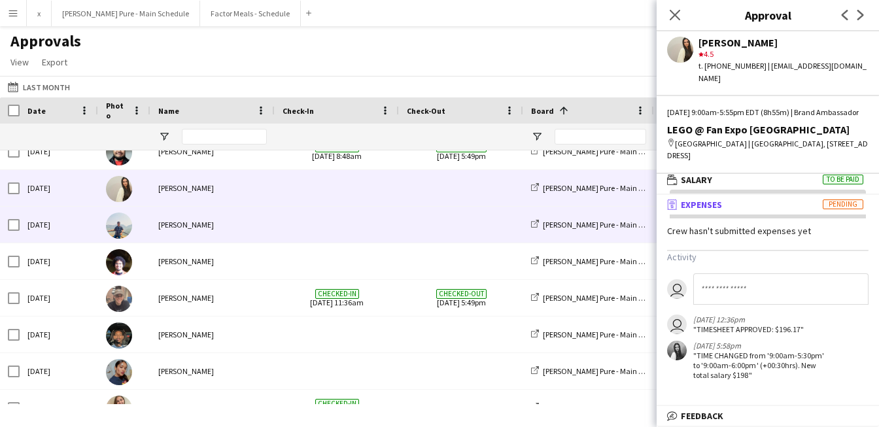
click at [121, 222] on img at bounding box center [119, 225] width 26 height 26
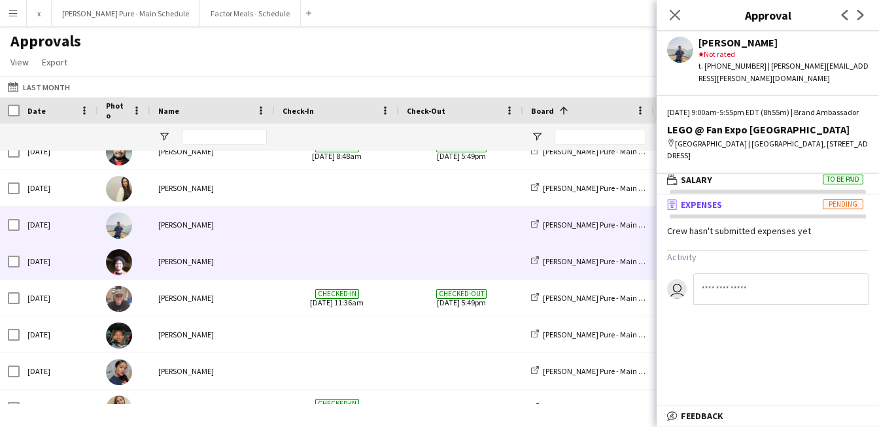
click at [121, 255] on img at bounding box center [119, 262] width 26 height 26
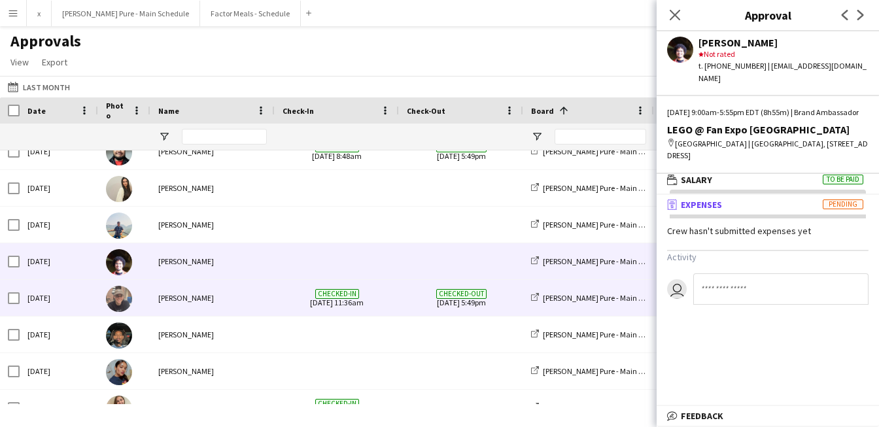
click at [121, 299] on img at bounding box center [119, 299] width 26 height 26
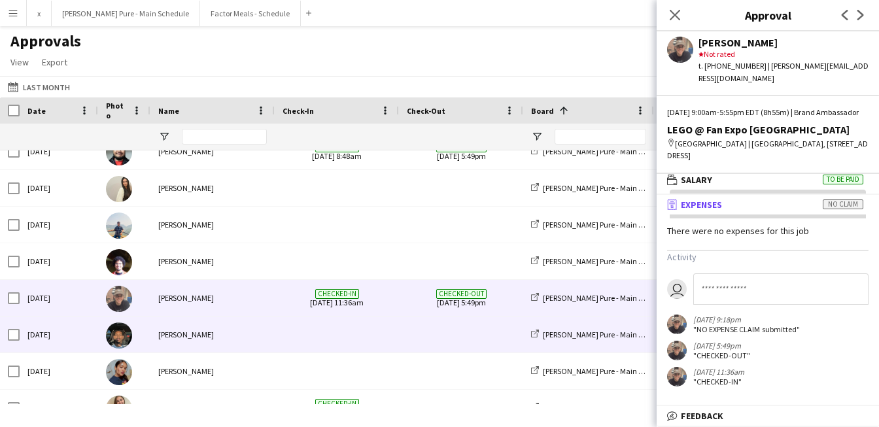
click at [120, 339] on img at bounding box center [119, 335] width 26 height 26
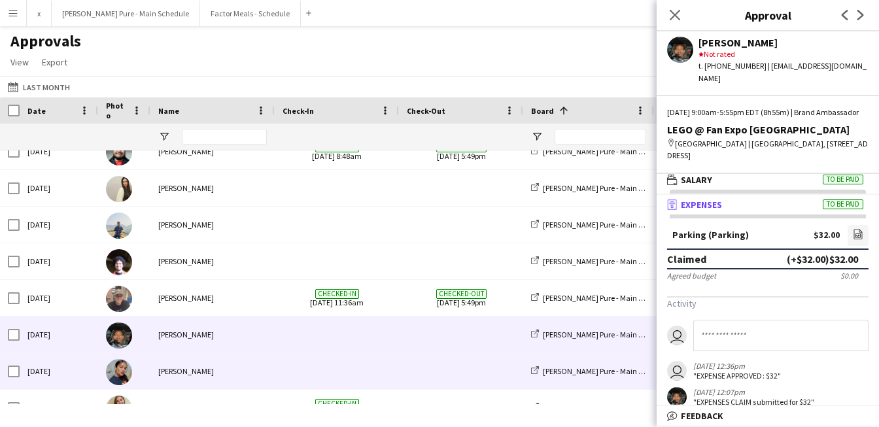
click at [116, 378] on img at bounding box center [119, 372] width 26 height 26
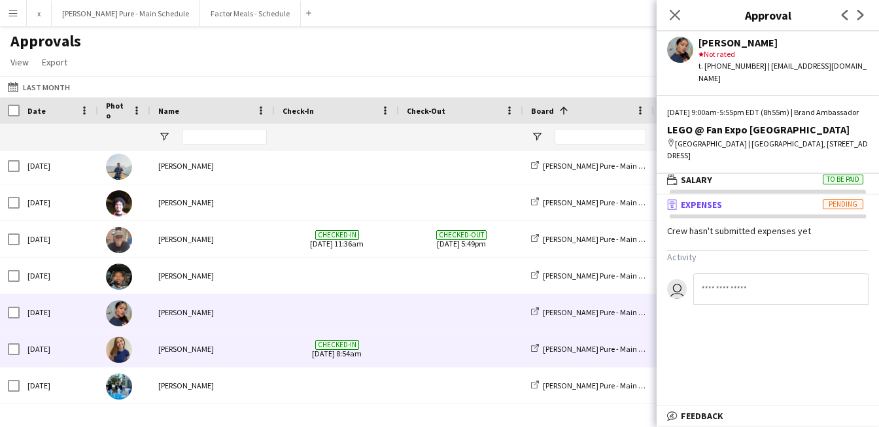
click at [118, 346] on img at bounding box center [119, 350] width 26 height 26
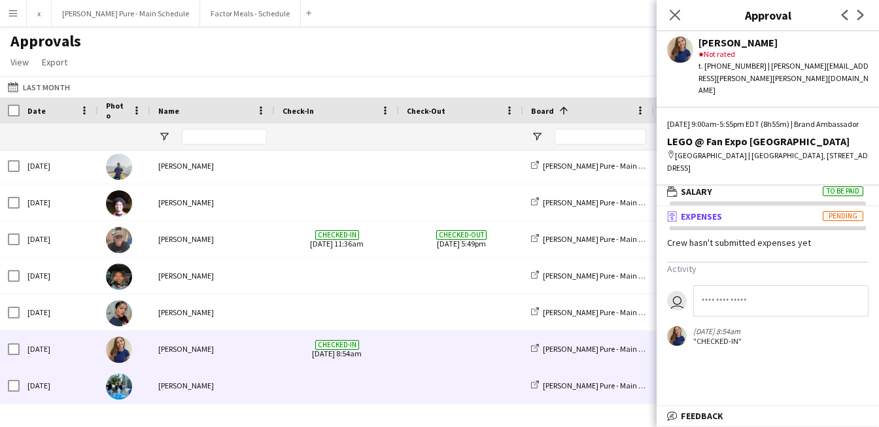
click at [118, 384] on img at bounding box center [119, 386] width 26 height 26
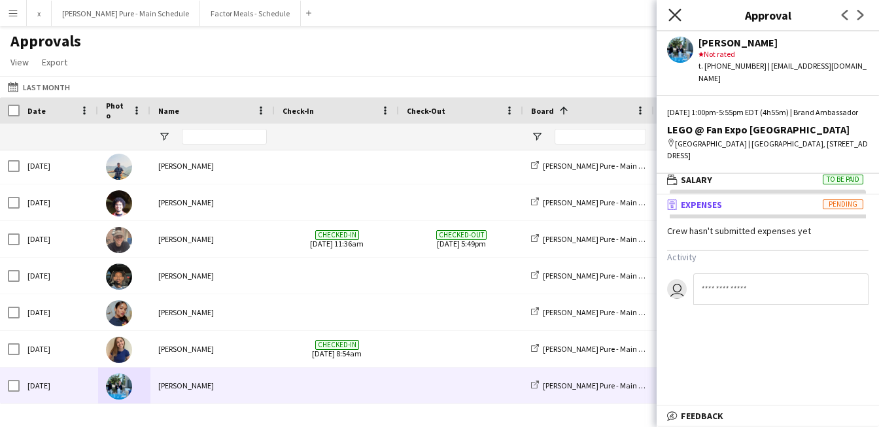
click at [679, 12] on icon "Close pop-in" at bounding box center [674, 14] width 12 height 12
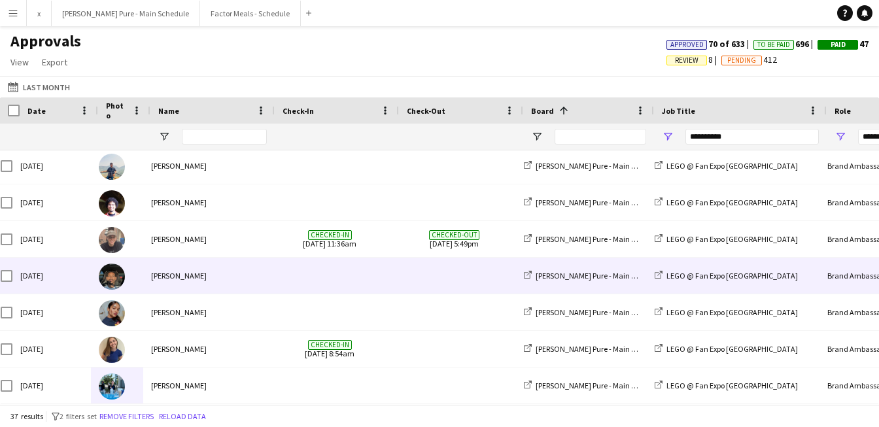
scroll to position [0, 7]
